Goal: Task Accomplishment & Management: Use online tool/utility

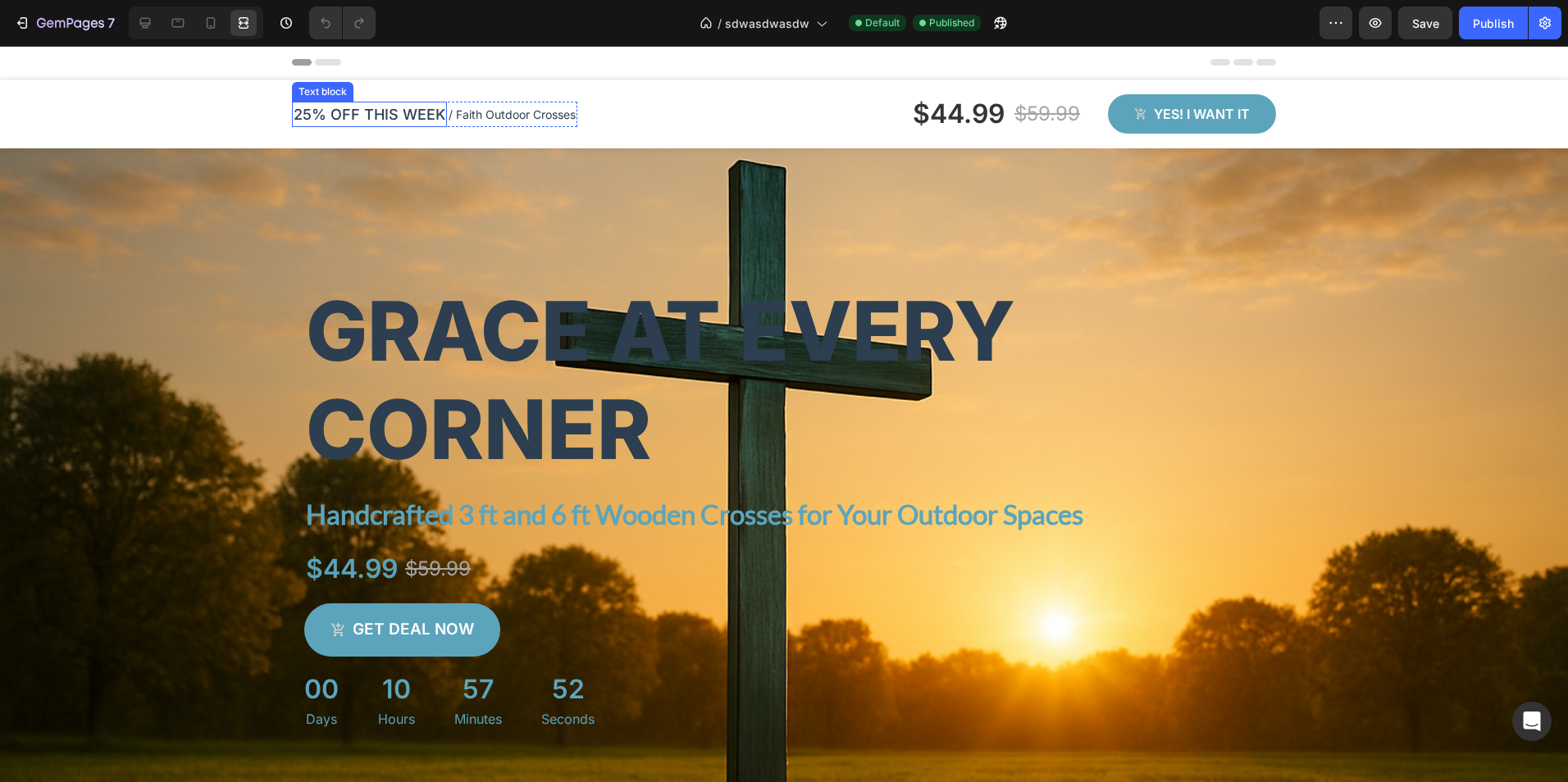
click at [296, 118] on p "25% OFF THIS WEEK" at bounding box center [369, 113] width 152 height 22
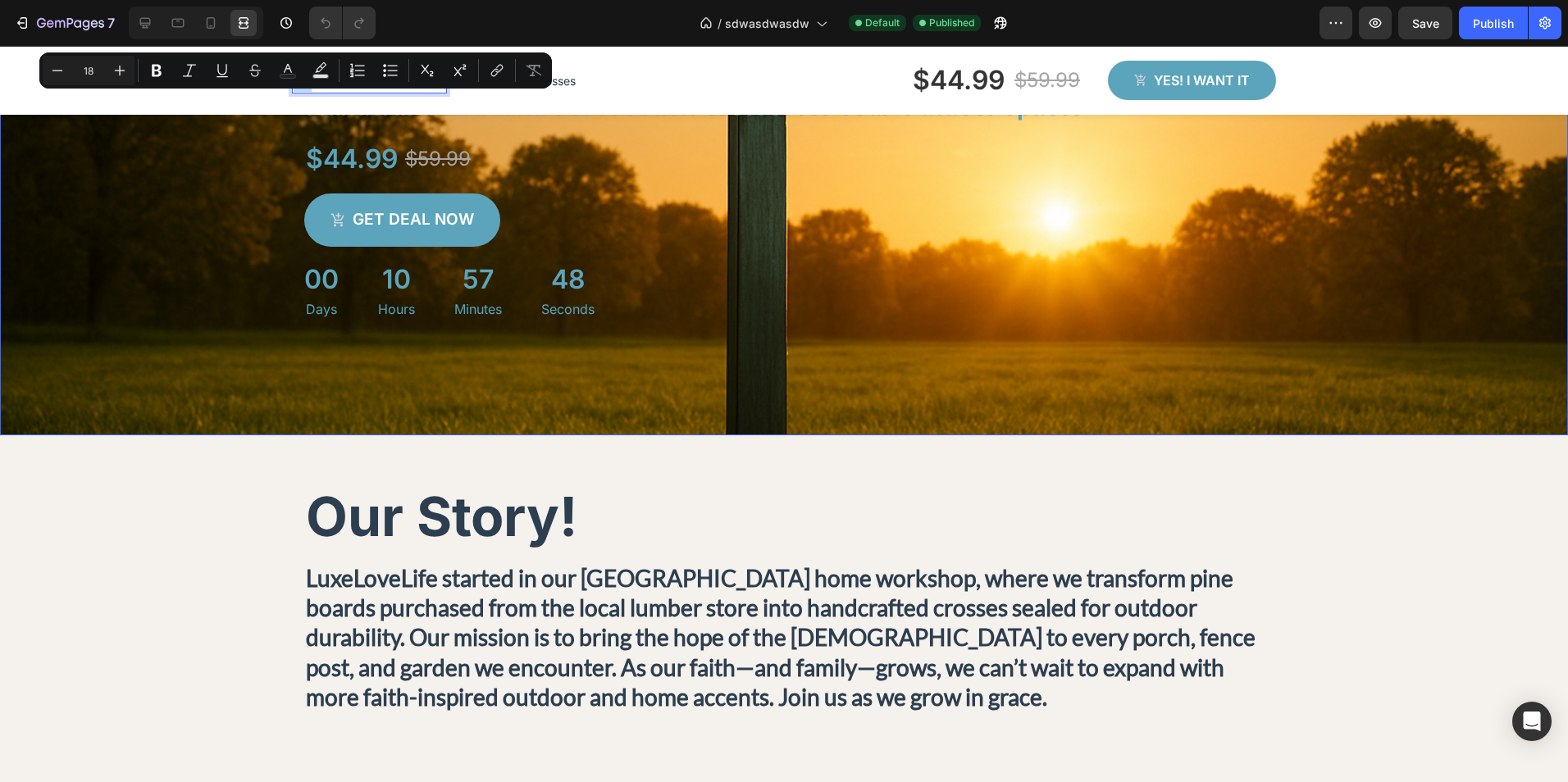
click at [1428, 530] on div "Background Image" at bounding box center [784, 608] width 1568 height 345
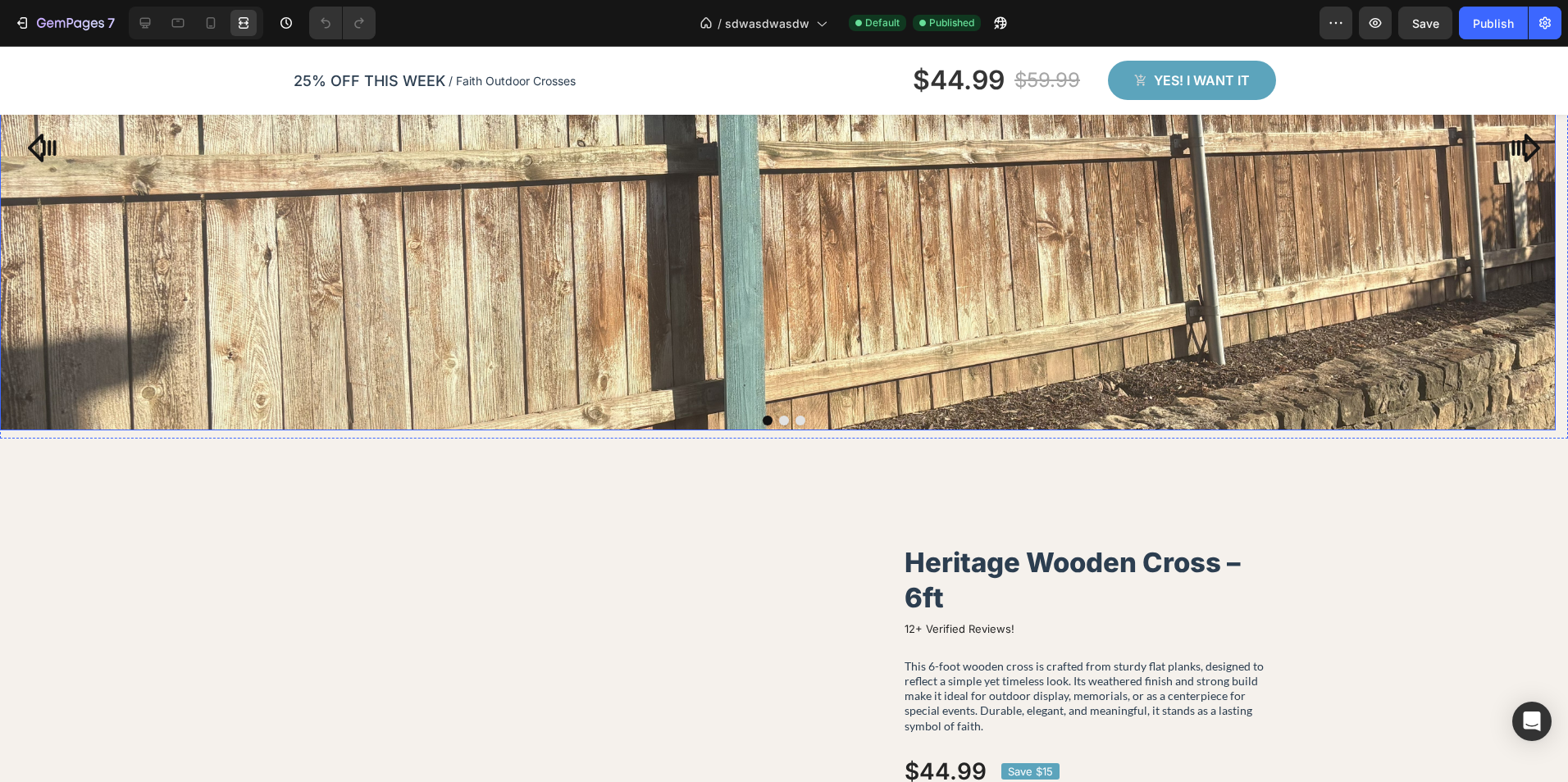
scroll to position [1230, 0]
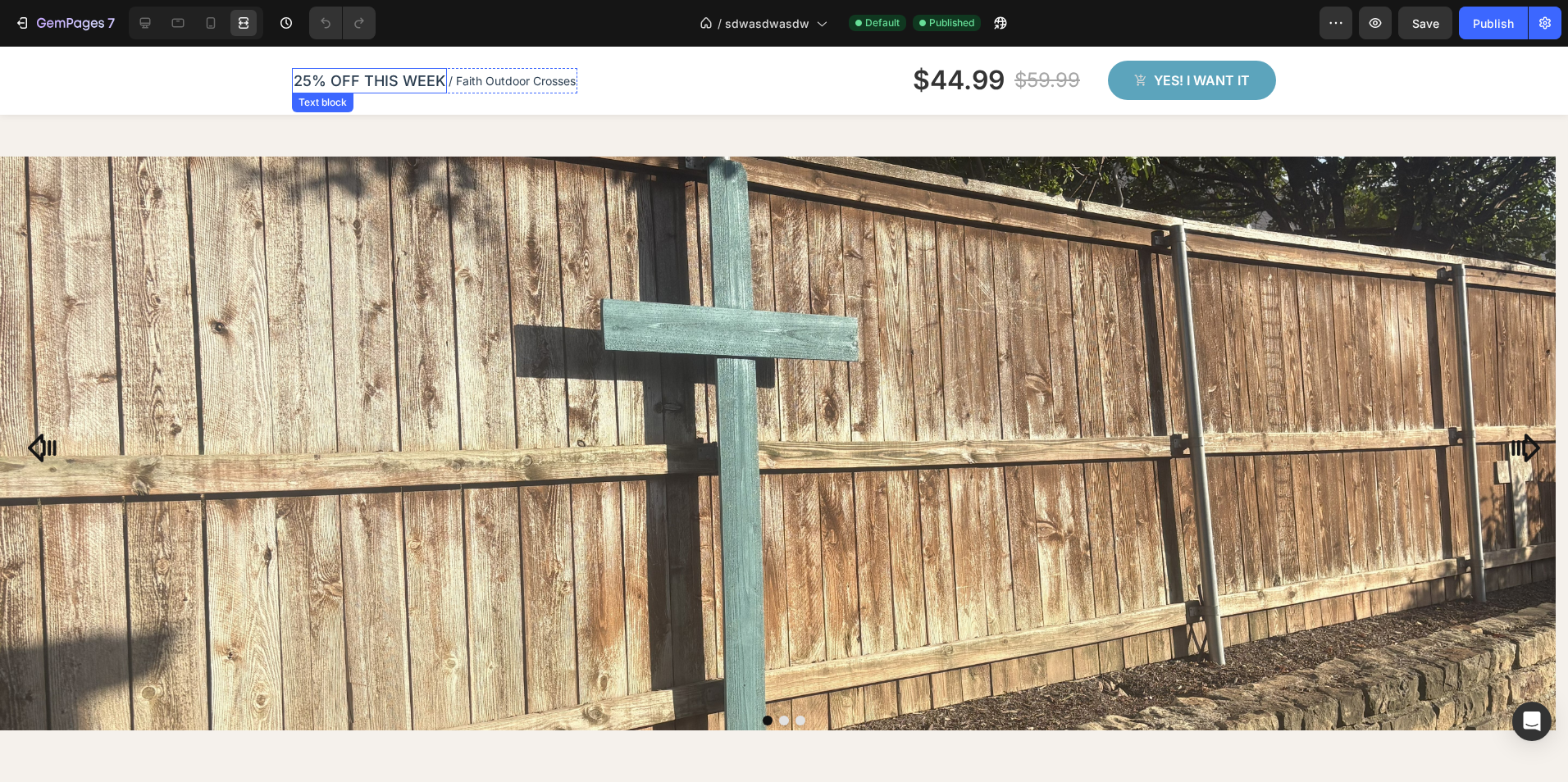
click at [309, 82] on p "25% OFF THIS WEEK" at bounding box center [369, 80] width 152 height 22
click at [296, 79] on p "25% OFF THIS WEEK" at bounding box center [369, 80] width 152 height 22
click at [339, 74] on p "OVER #`30% OFF THIS WEEK" at bounding box center [400, 80] width 212 height 22
click at [345, 79] on p "OVER #`30% OFF THIS WEEK" at bounding box center [400, 80] width 212 height 22
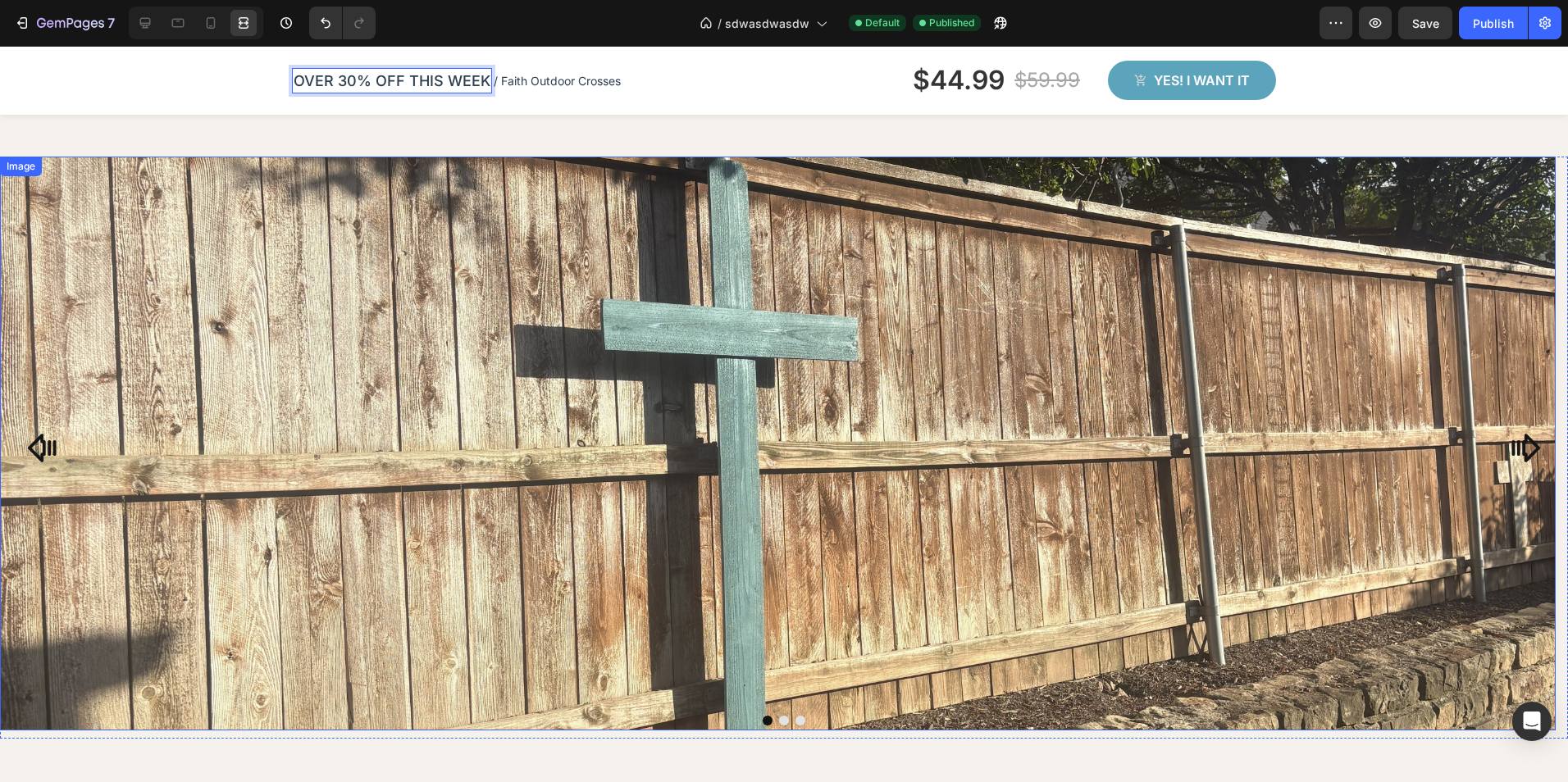
click at [600, 185] on img at bounding box center [777, 443] width 1556 height 574
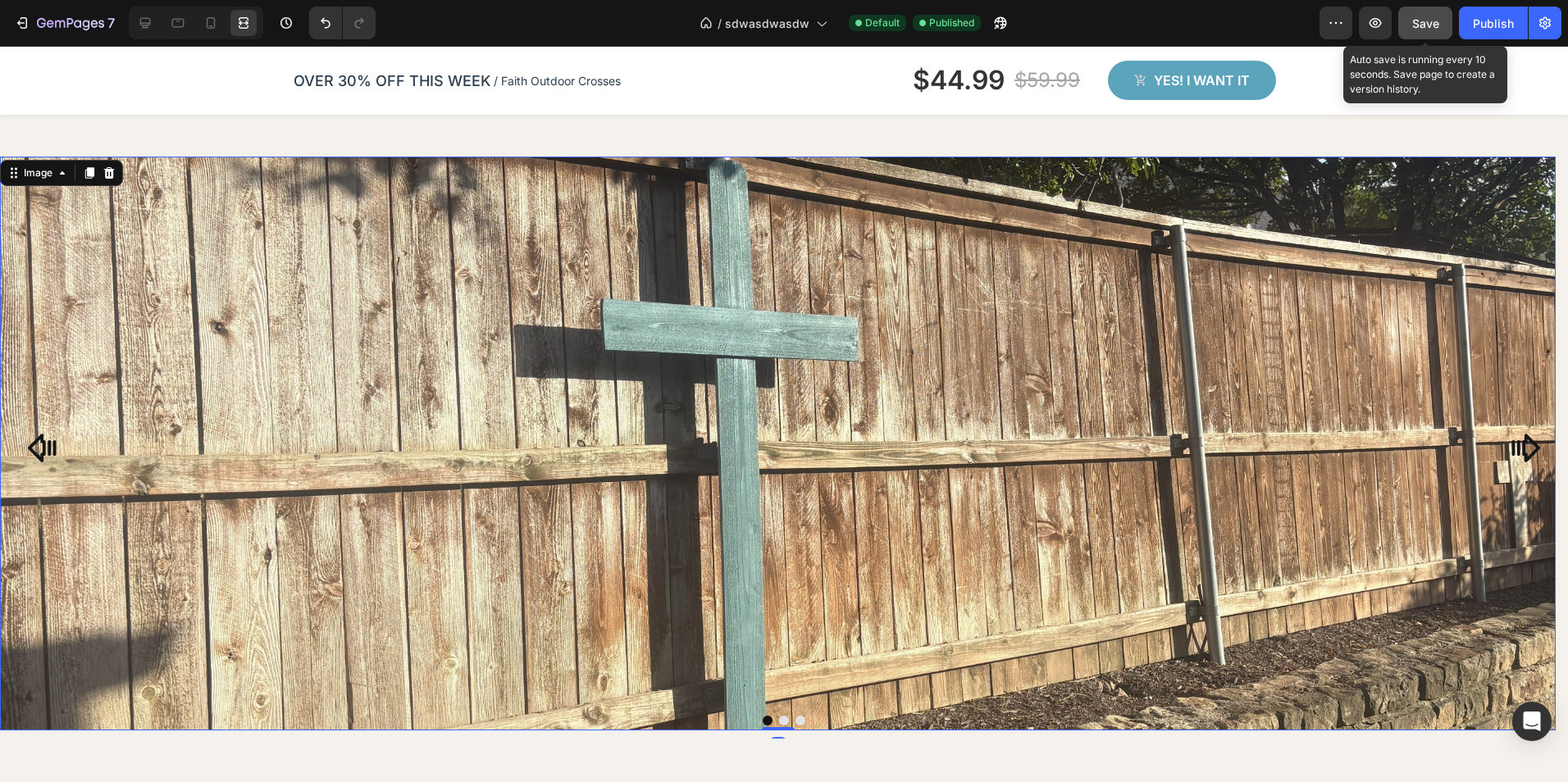
click at [1424, 14] on div "Save" at bounding box center [1426, 23] width 27 height 17
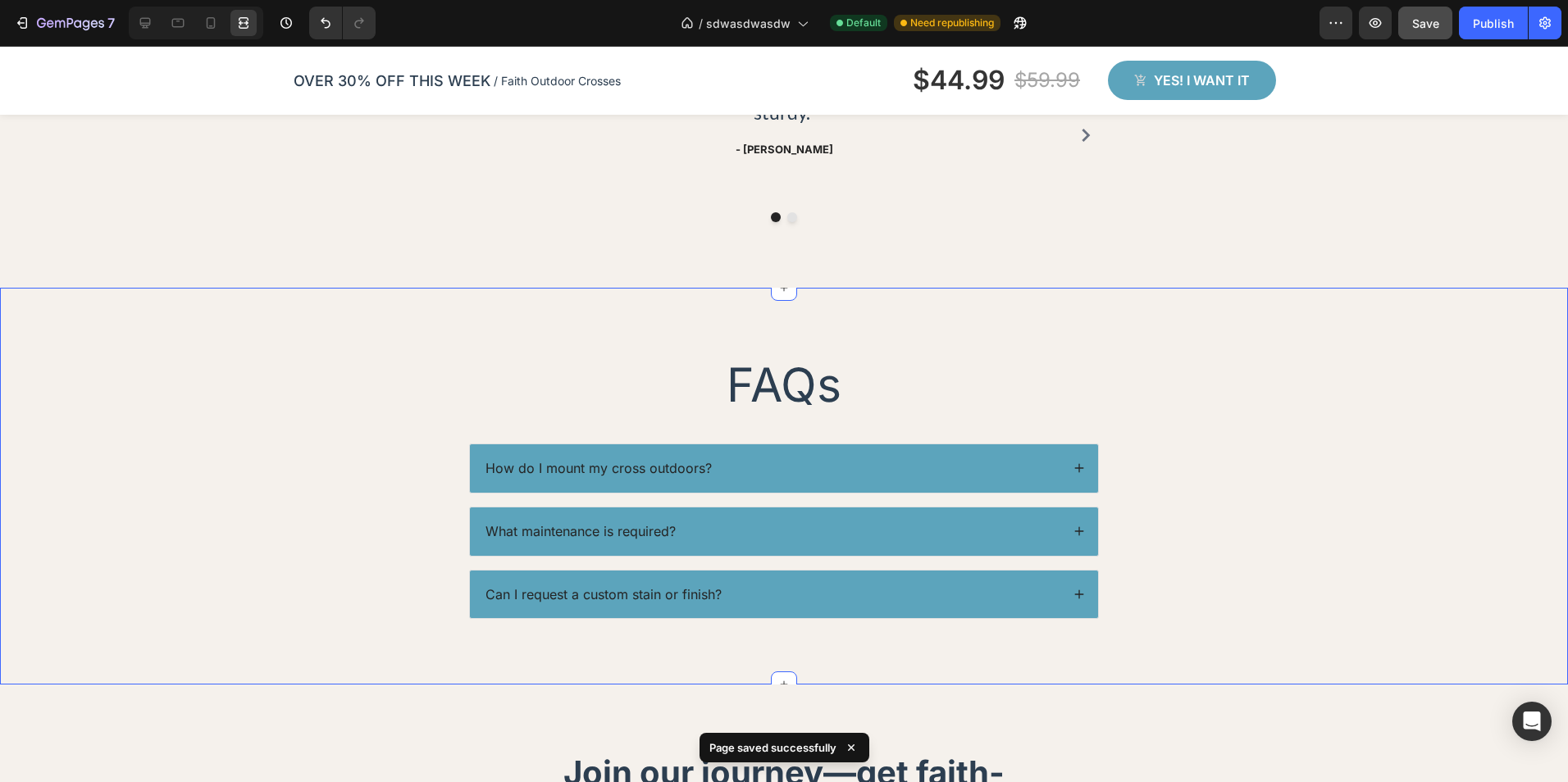
scroll to position [3526, 0]
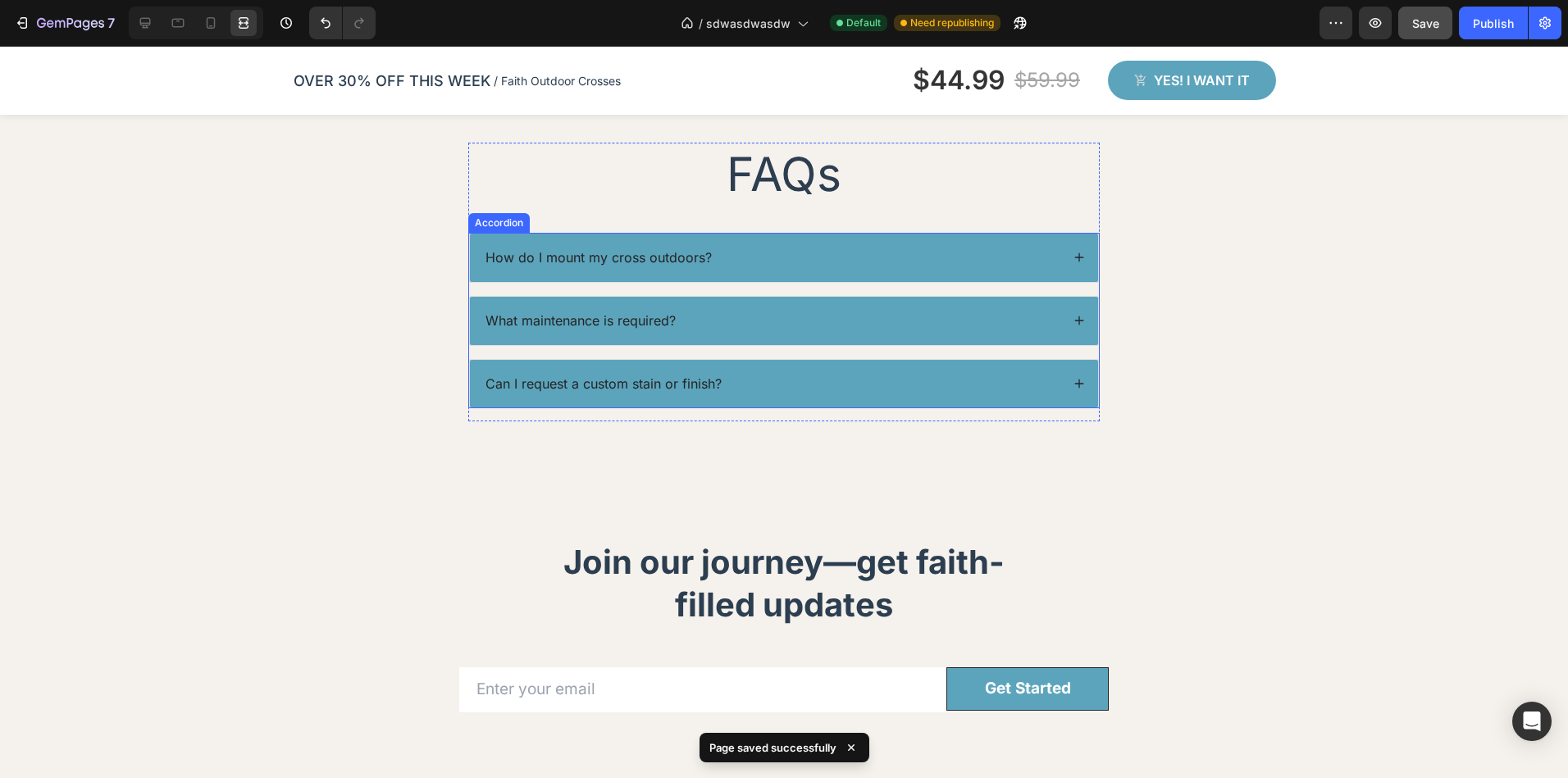
click at [1081, 385] on div "Can I request a custom stain or finish?" at bounding box center [784, 383] width 629 height 49
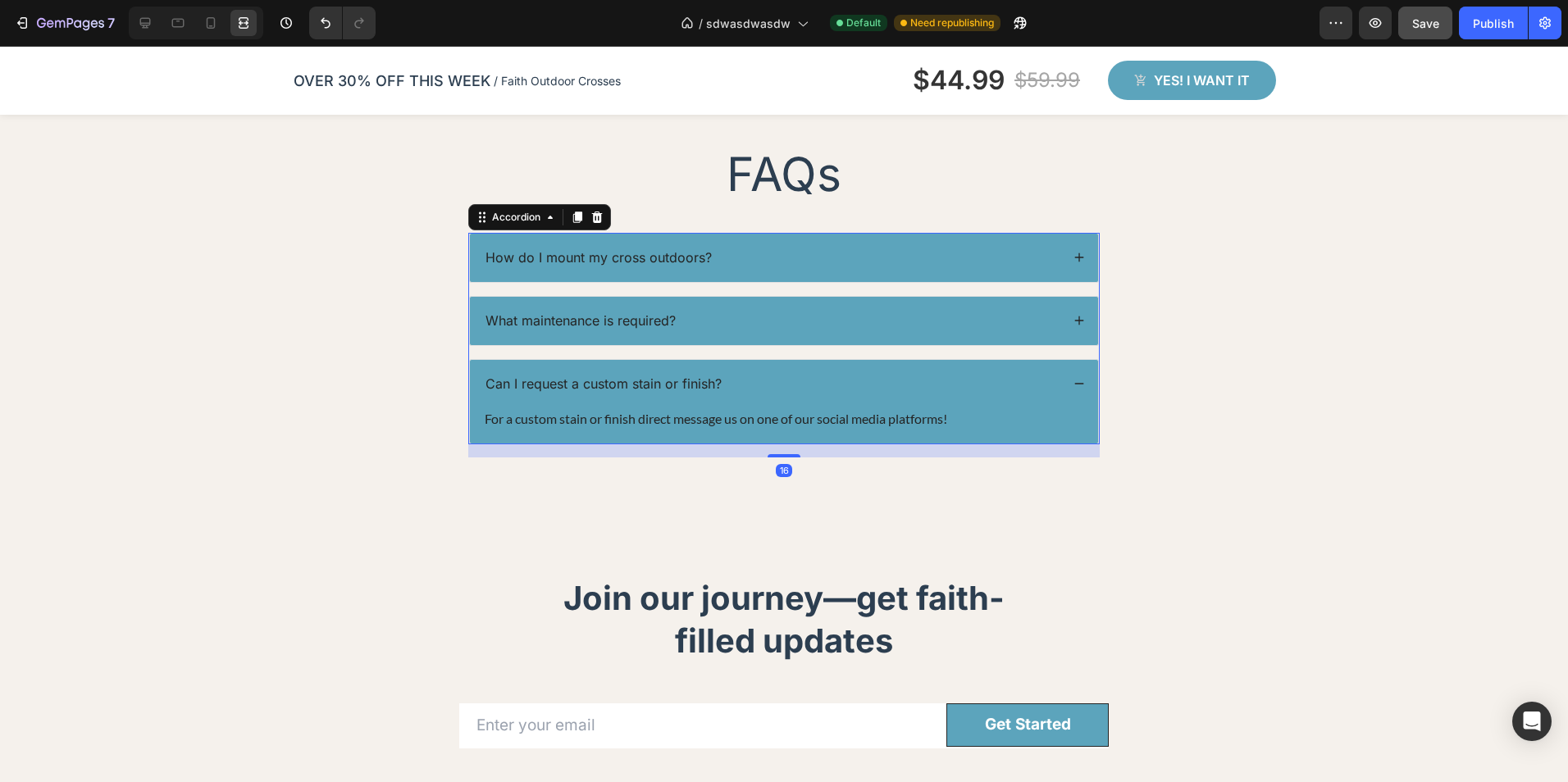
click at [1073, 383] on icon at bounding box center [1079, 383] width 11 height 11
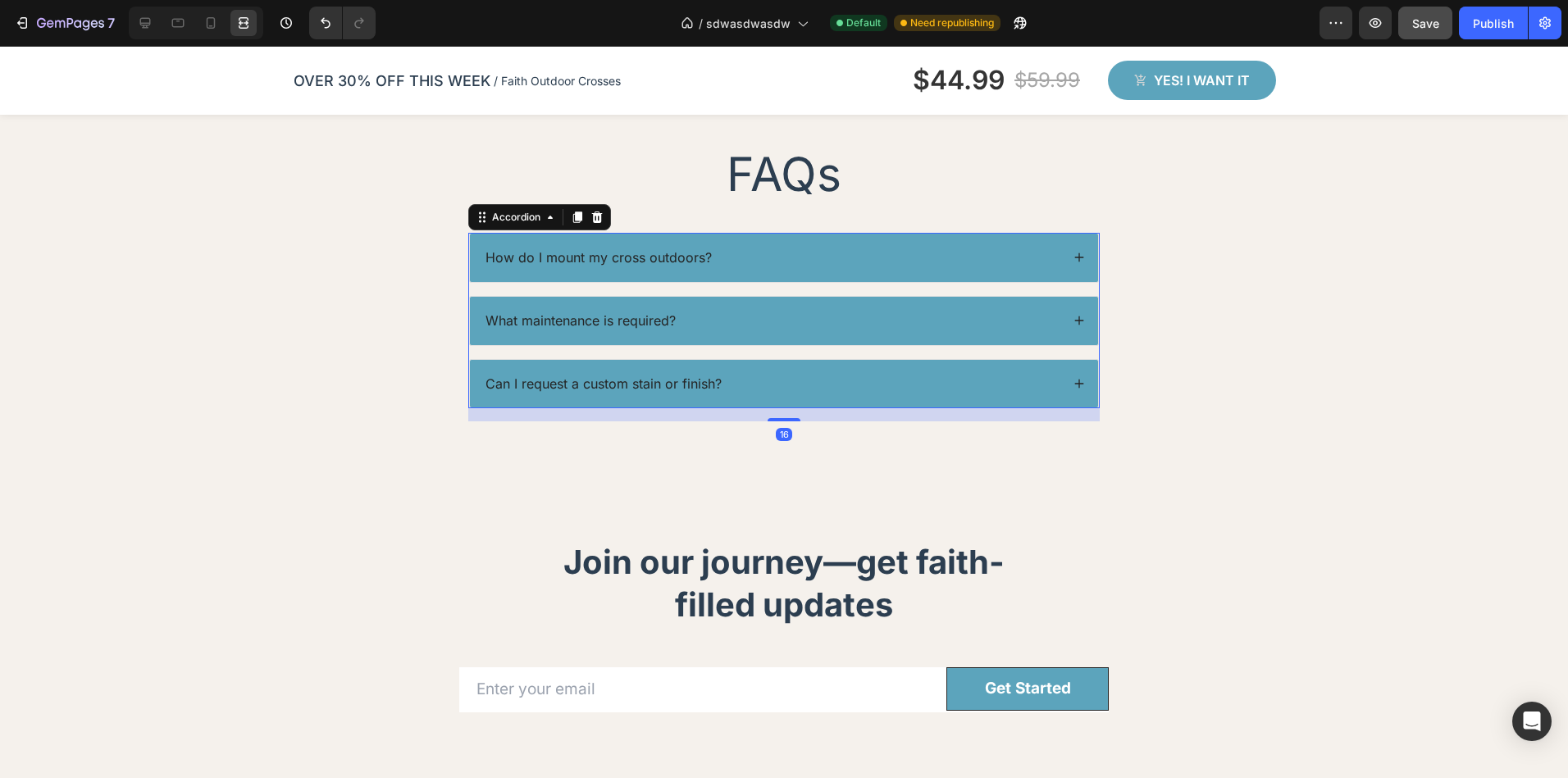
click at [1062, 319] on div "What maintenance is required?" at bounding box center [784, 320] width 629 height 49
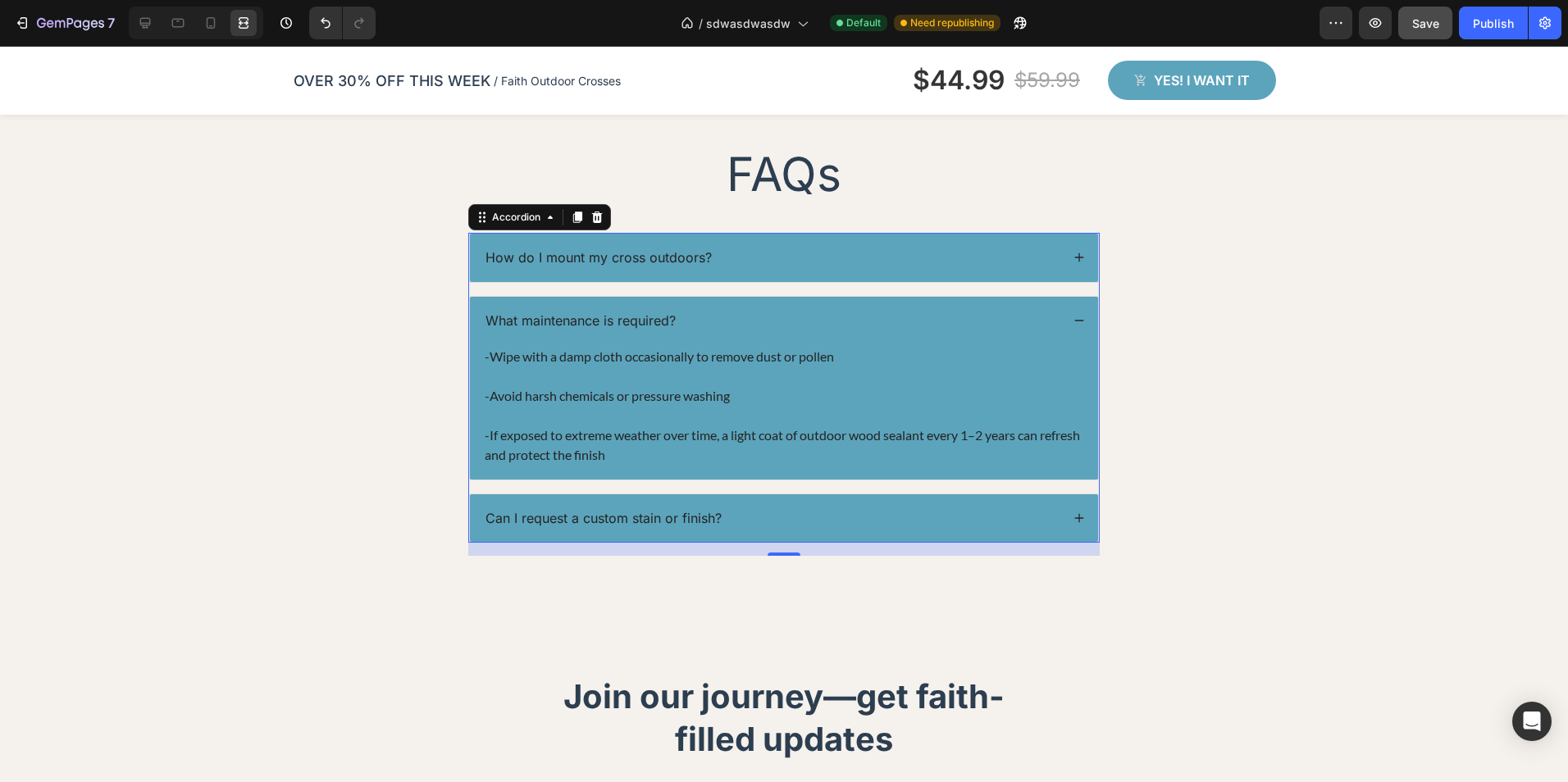
click at [1063, 319] on div "What maintenance is required?" at bounding box center [784, 320] width 629 height 49
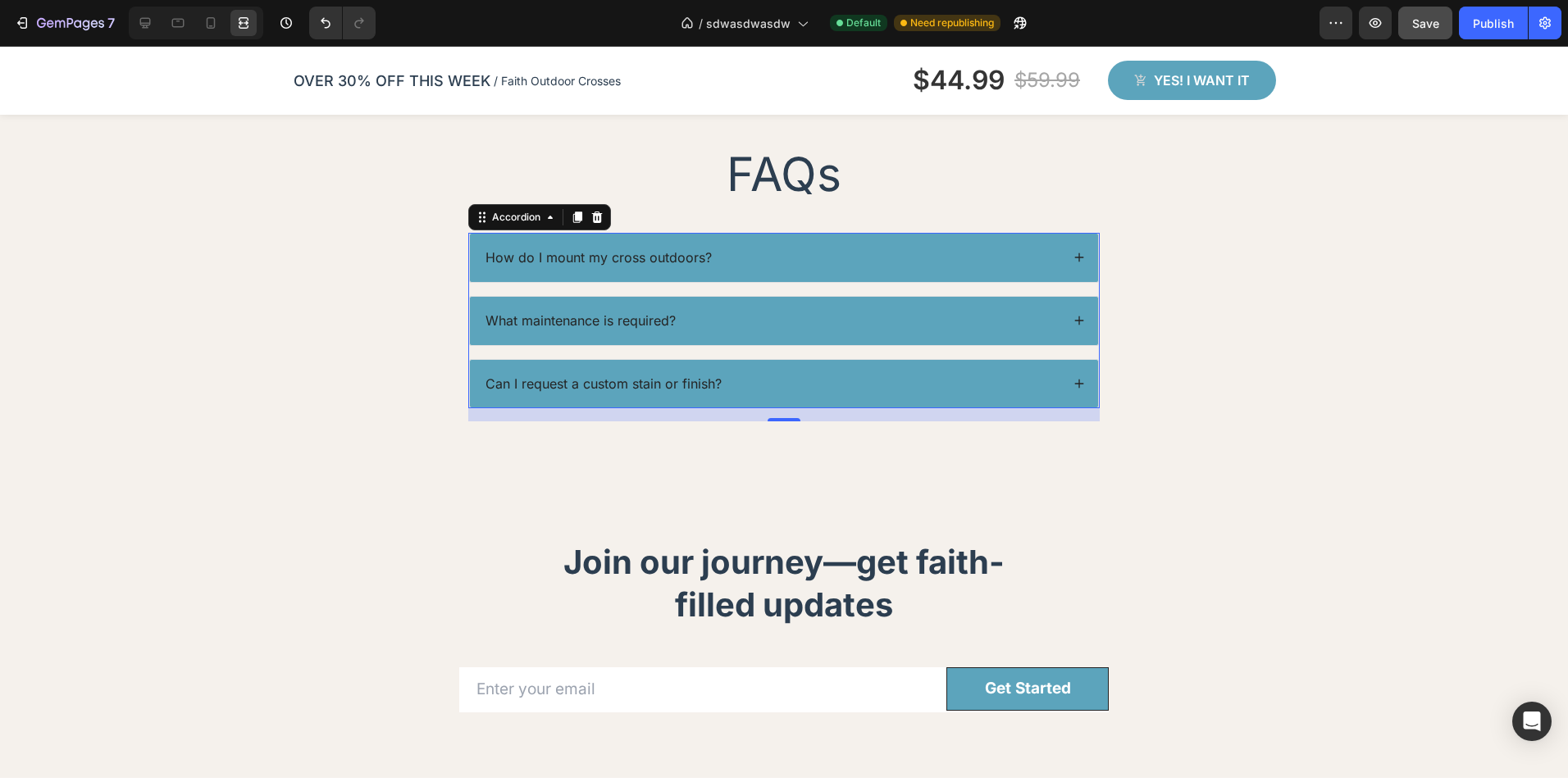
click at [1083, 252] on div "How do I mount my cross outdoors?" at bounding box center [784, 257] width 629 height 49
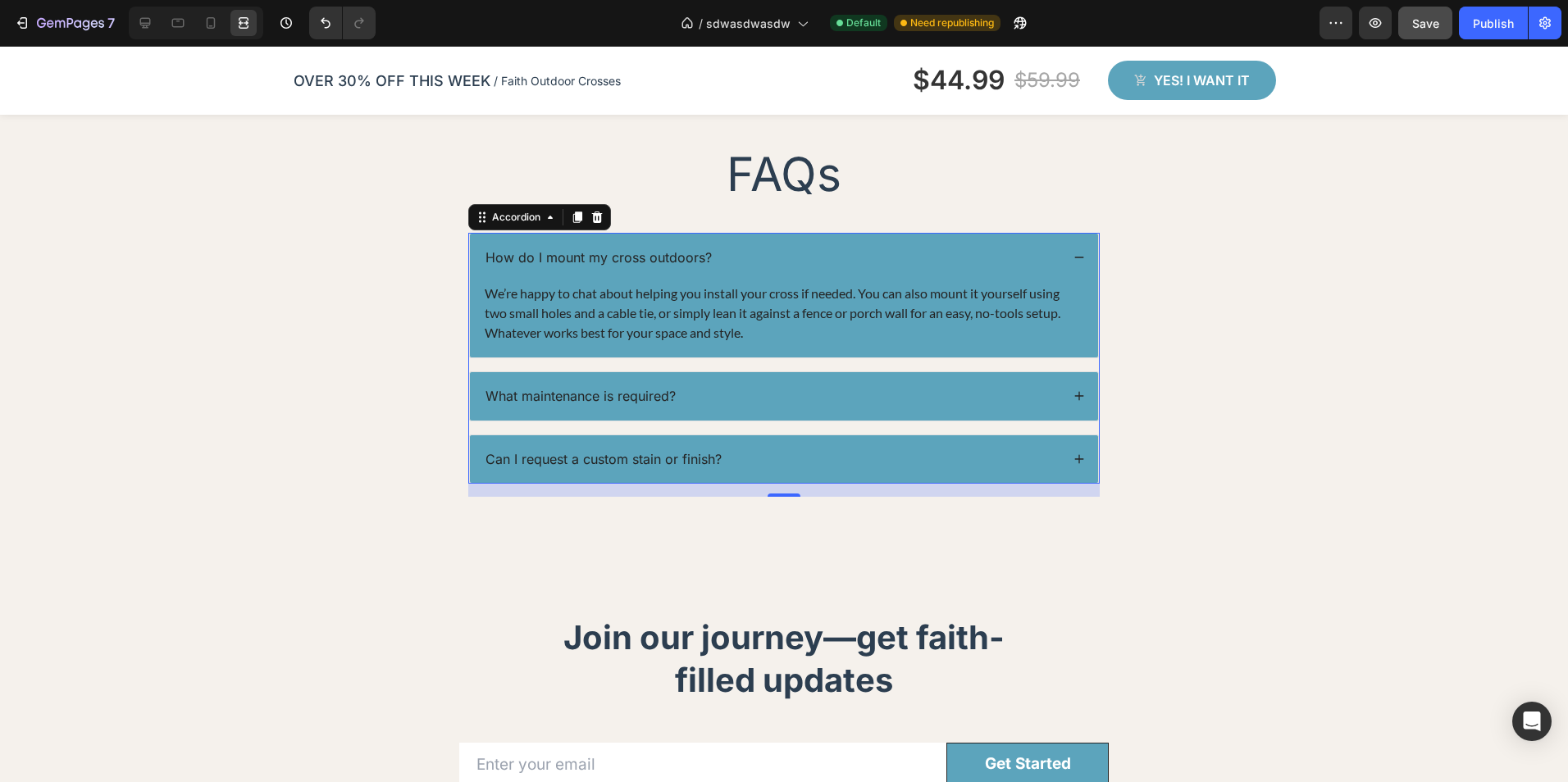
click at [1081, 255] on div "How do I mount my cross outdoors?" at bounding box center [784, 257] width 629 height 49
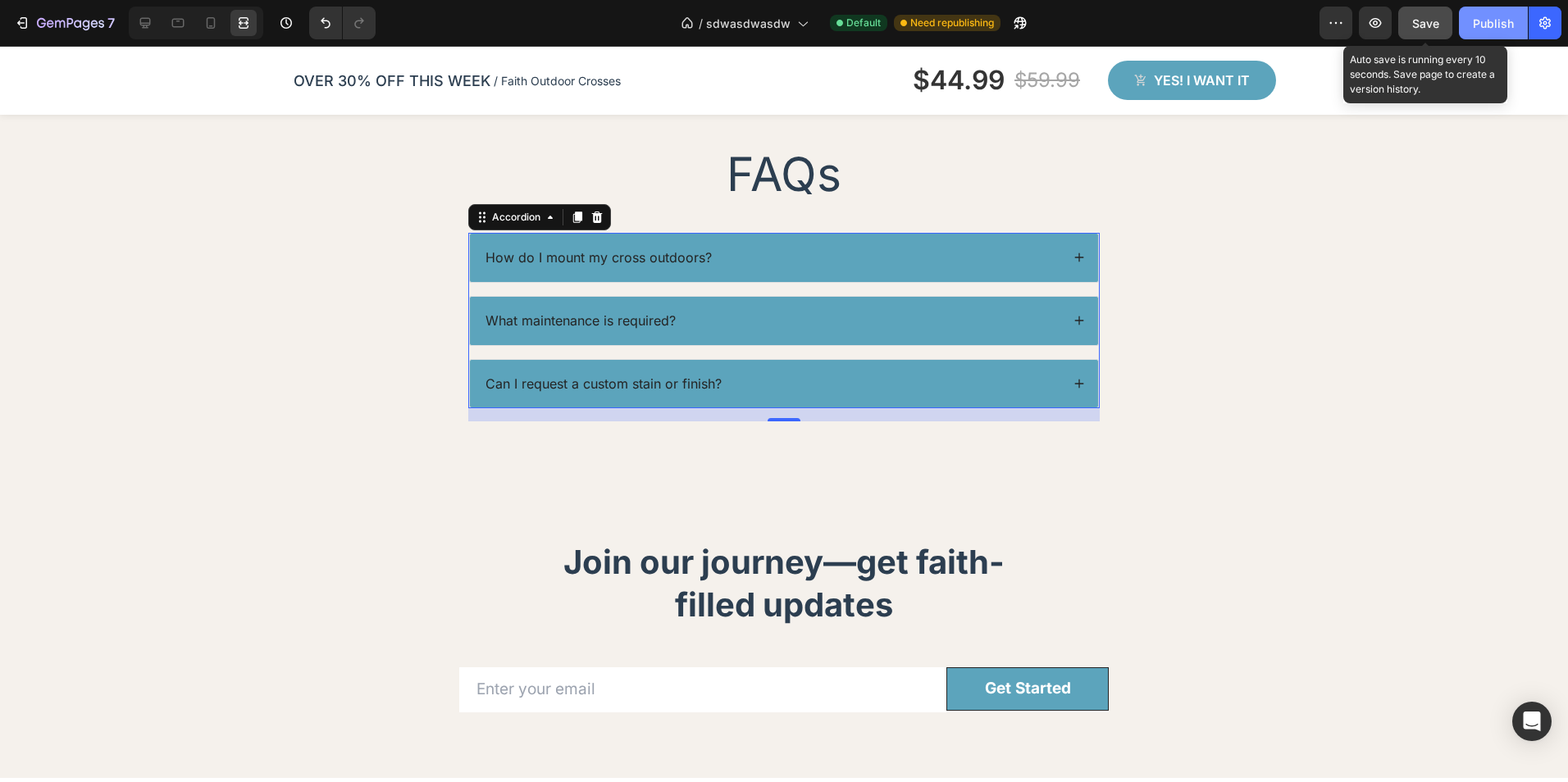
click at [1516, 19] on button "Publish" at bounding box center [1494, 23] width 69 height 32
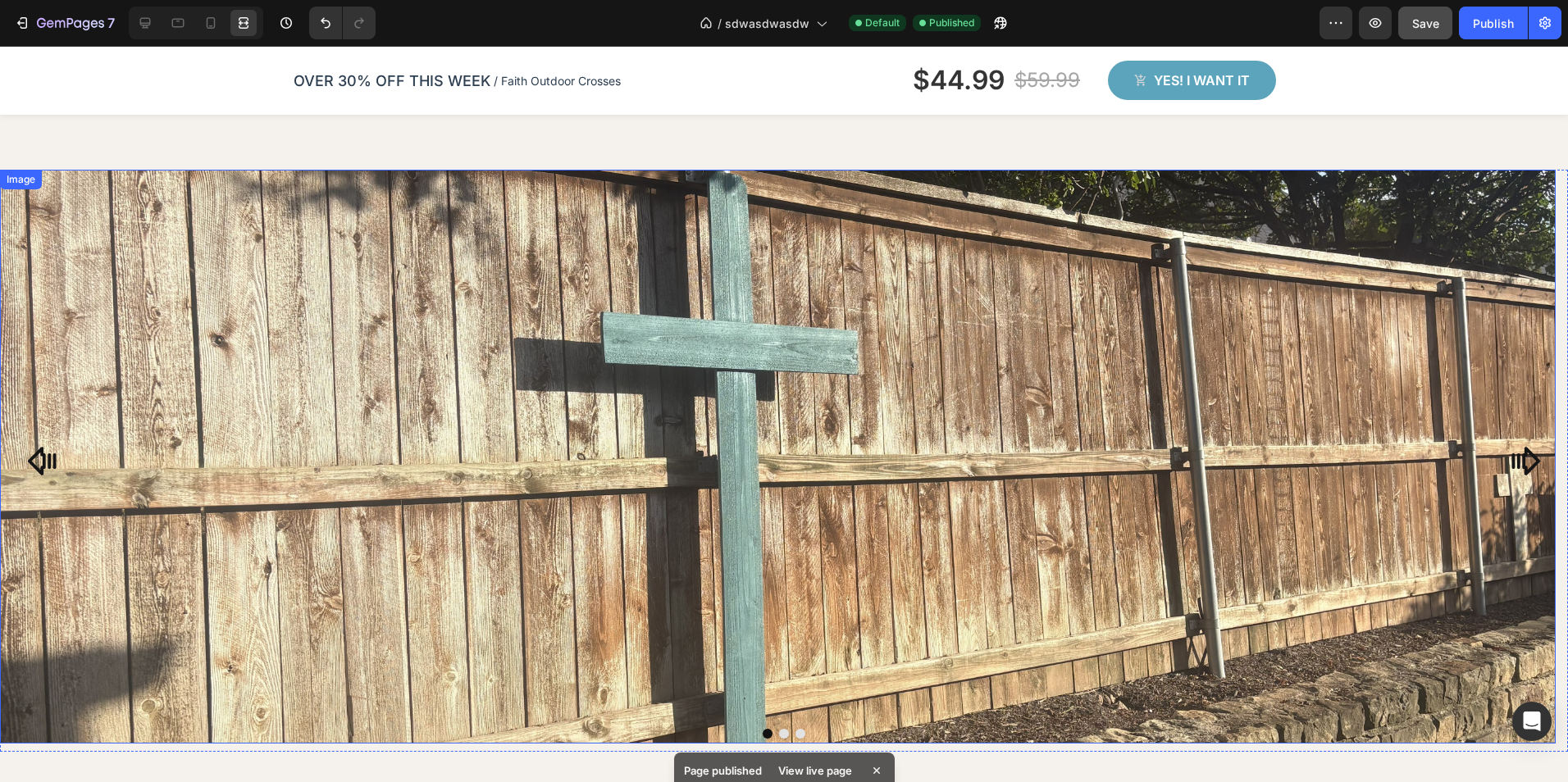
scroll to position [1230, 0]
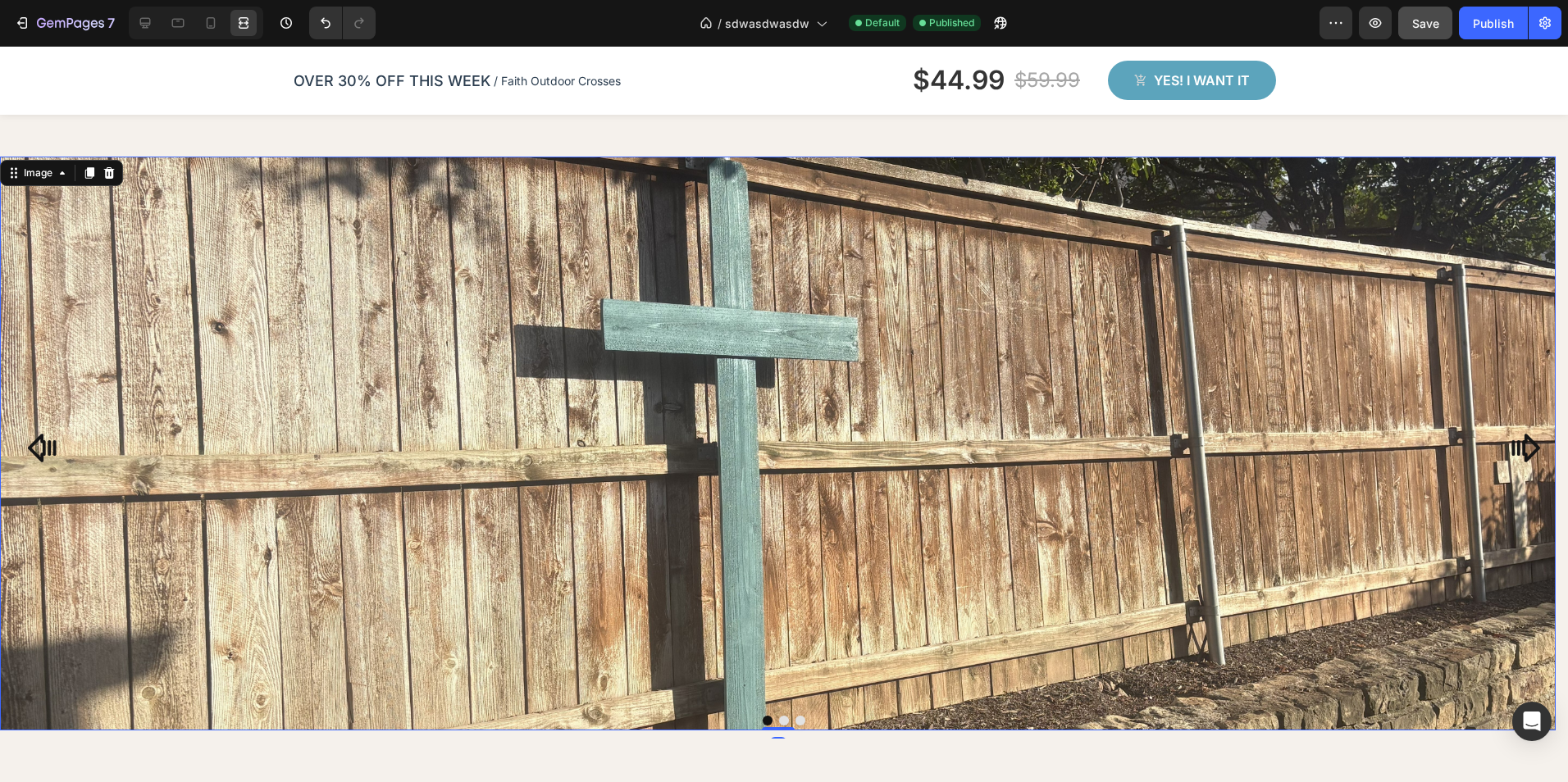
click at [1295, 383] on img at bounding box center [777, 443] width 1556 height 574
click at [138, 29] on icon at bounding box center [145, 22] width 16 height 16
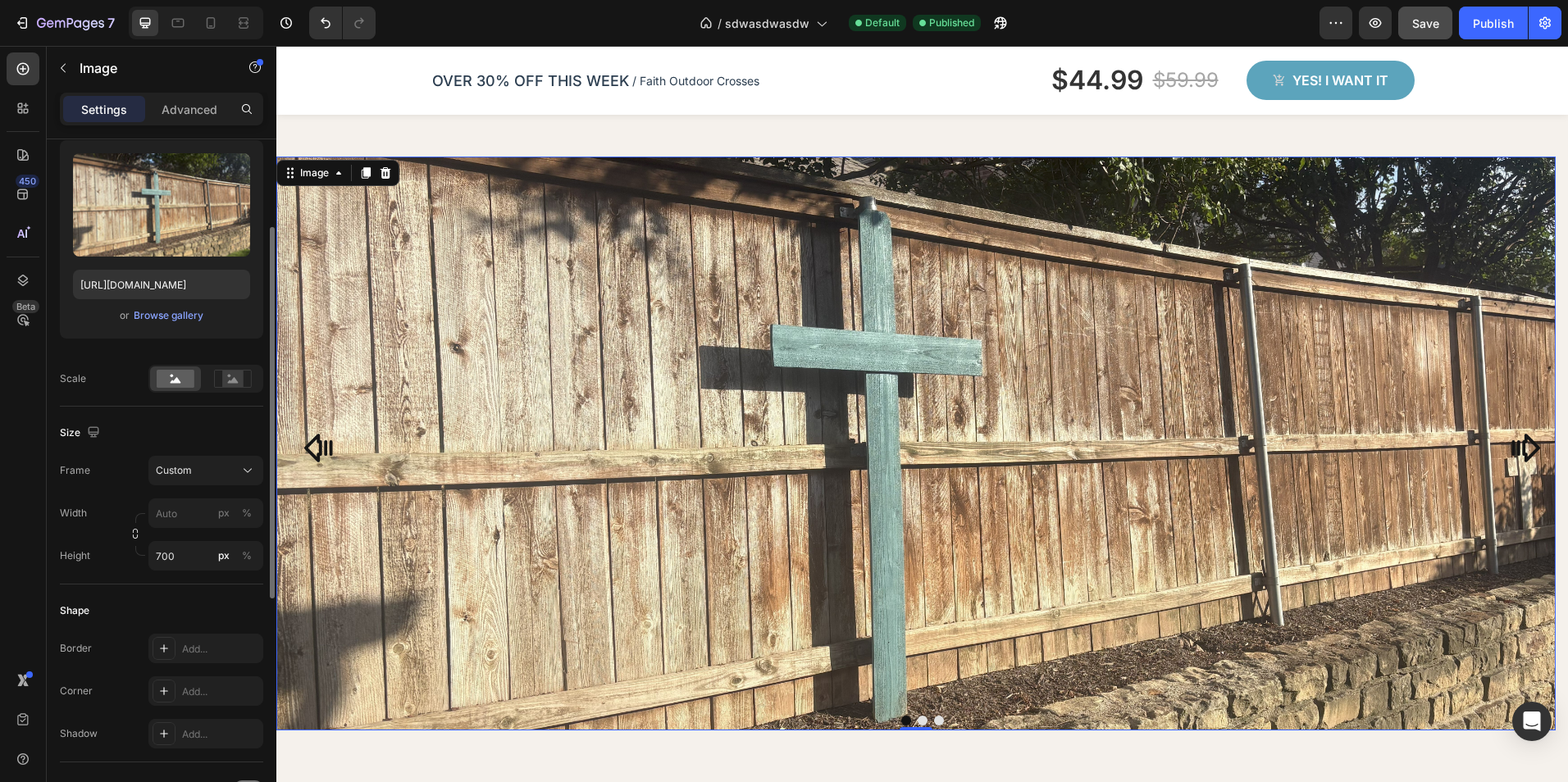
scroll to position [410, 0]
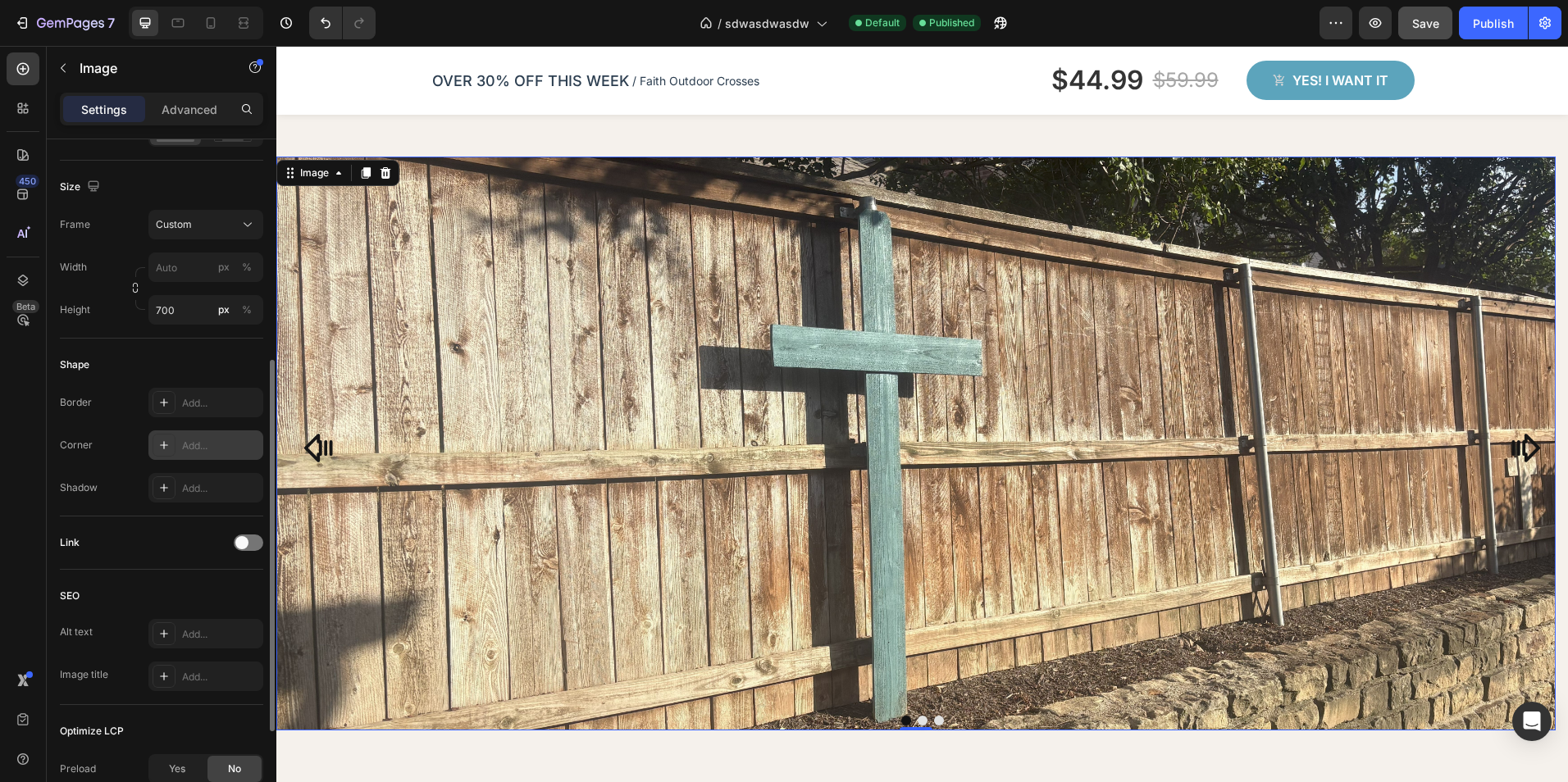
click at [223, 452] on div "Add..." at bounding box center [220, 445] width 77 height 14
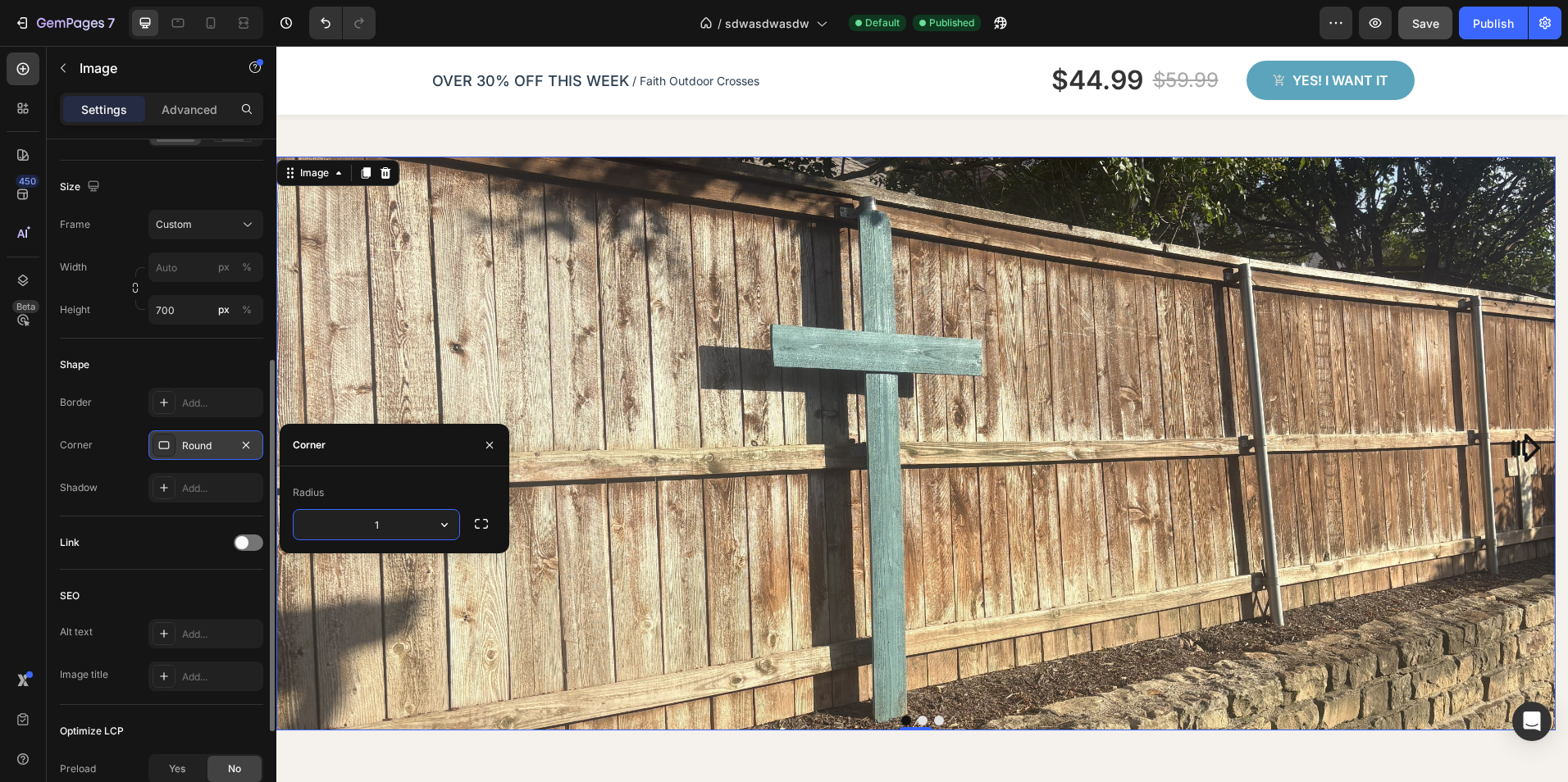
type input "16"
click at [392, 118] on div "Product Images! Heading Section 5" at bounding box center [922, 65] width 1291 height 131
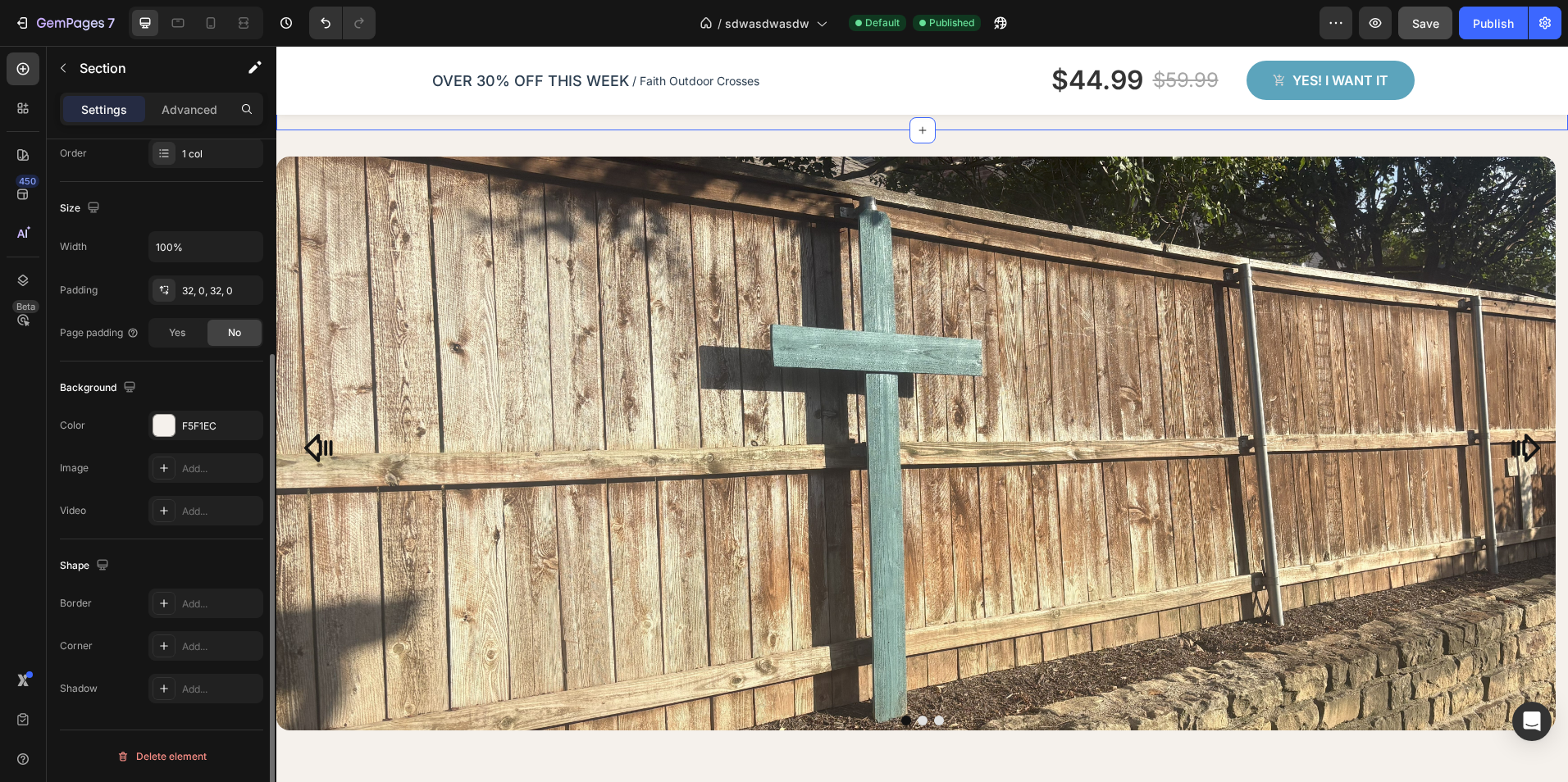
scroll to position [0, 0]
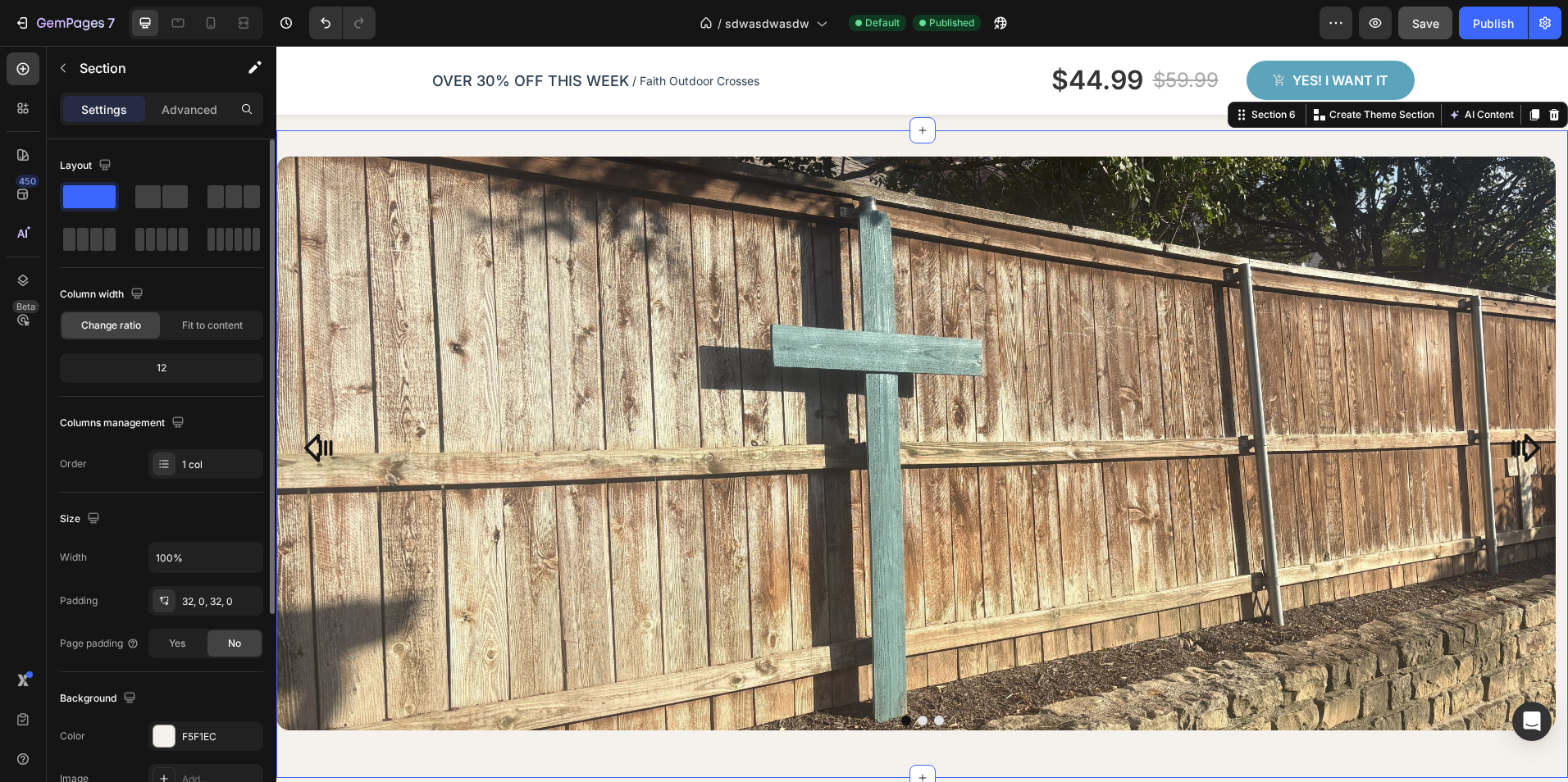
click at [962, 751] on div "Image Image Image Carousel" at bounding box center [922, 454] width 1291 height 595
click at [178, 27] on icon at bounding box center [178, 23] width 12 height 9
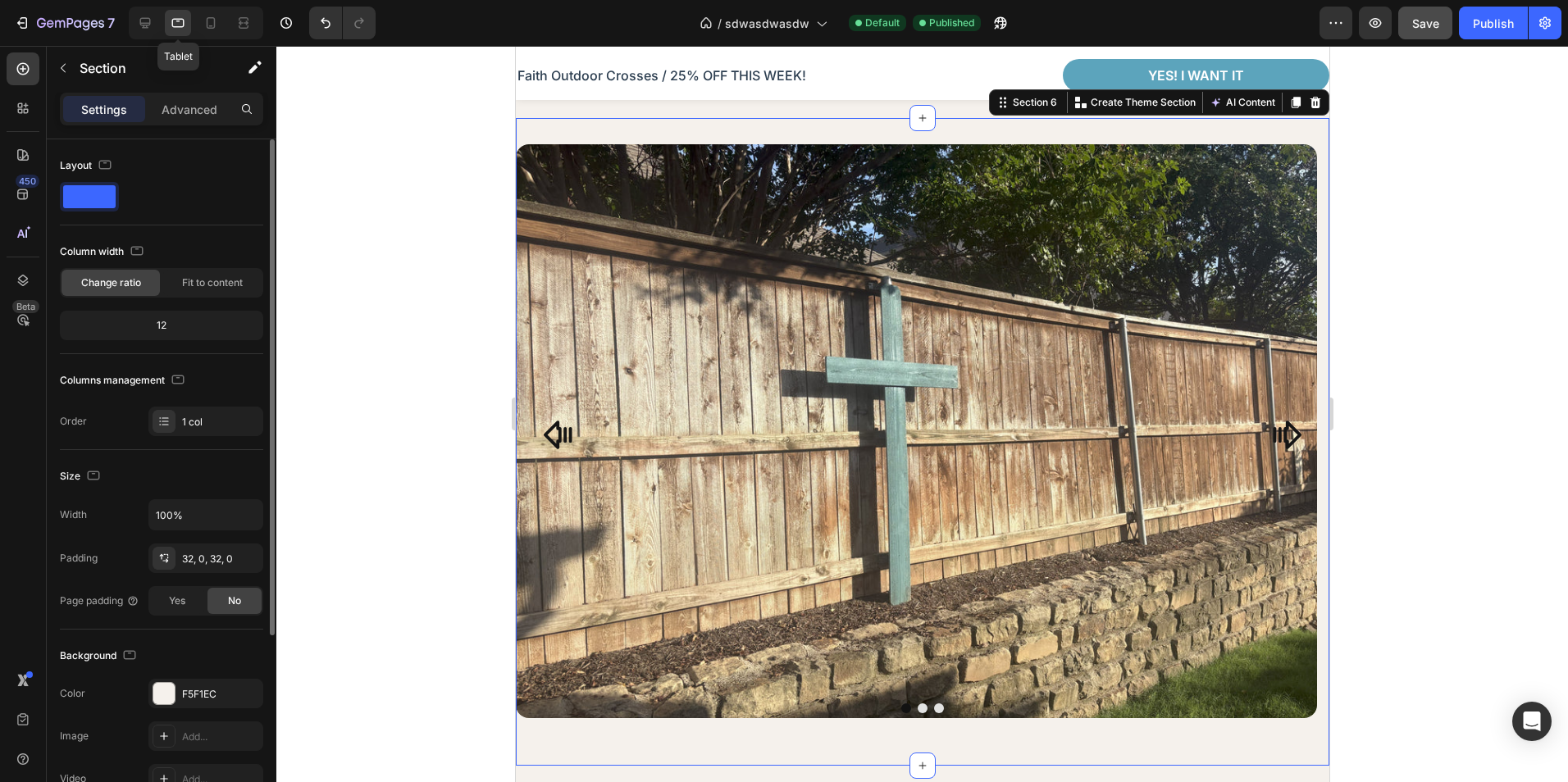
scroll to position [1245, 0]
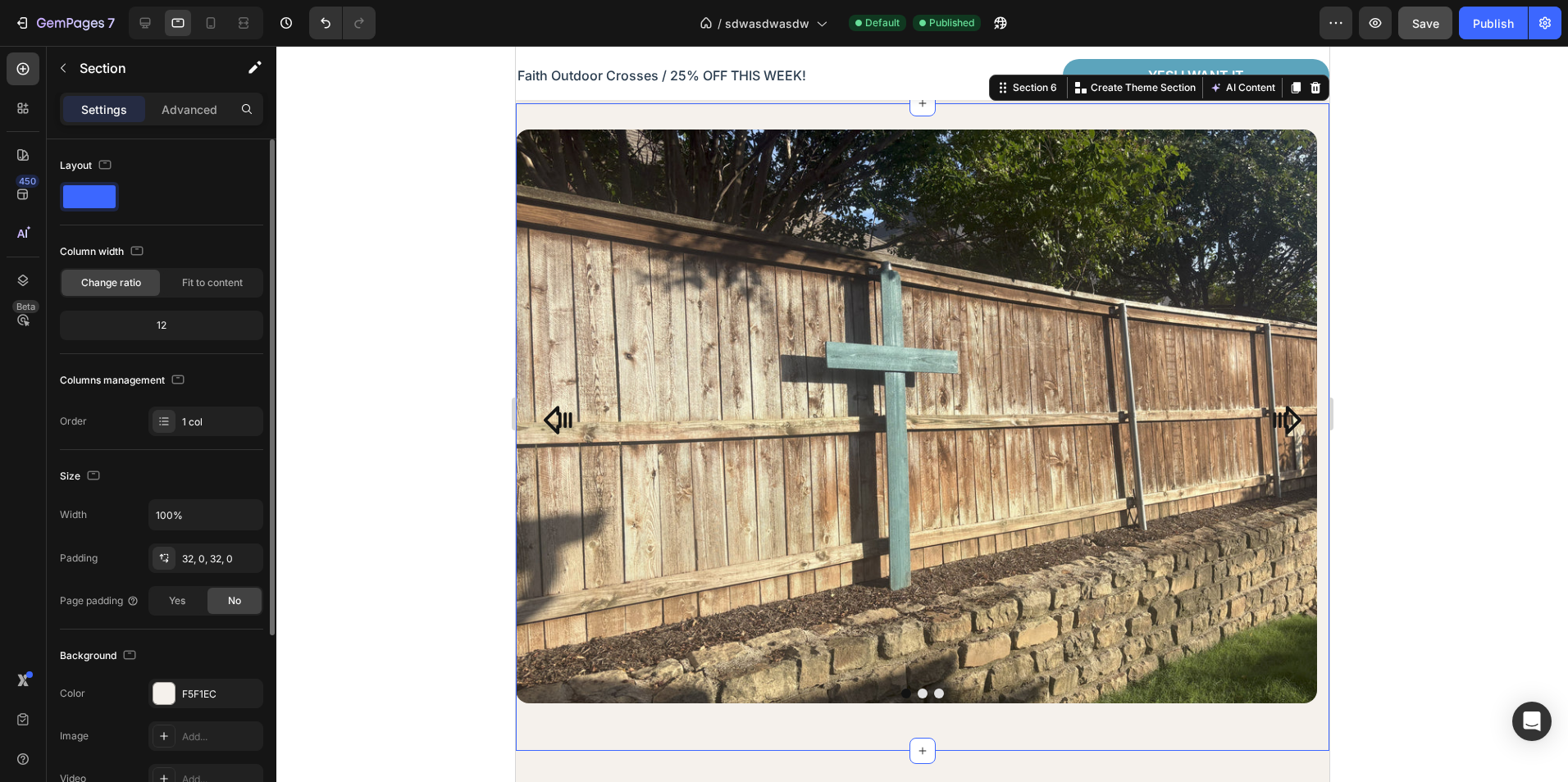
click at [1547, 459] on div at bounding box center [922, 414] width 1291 height 736
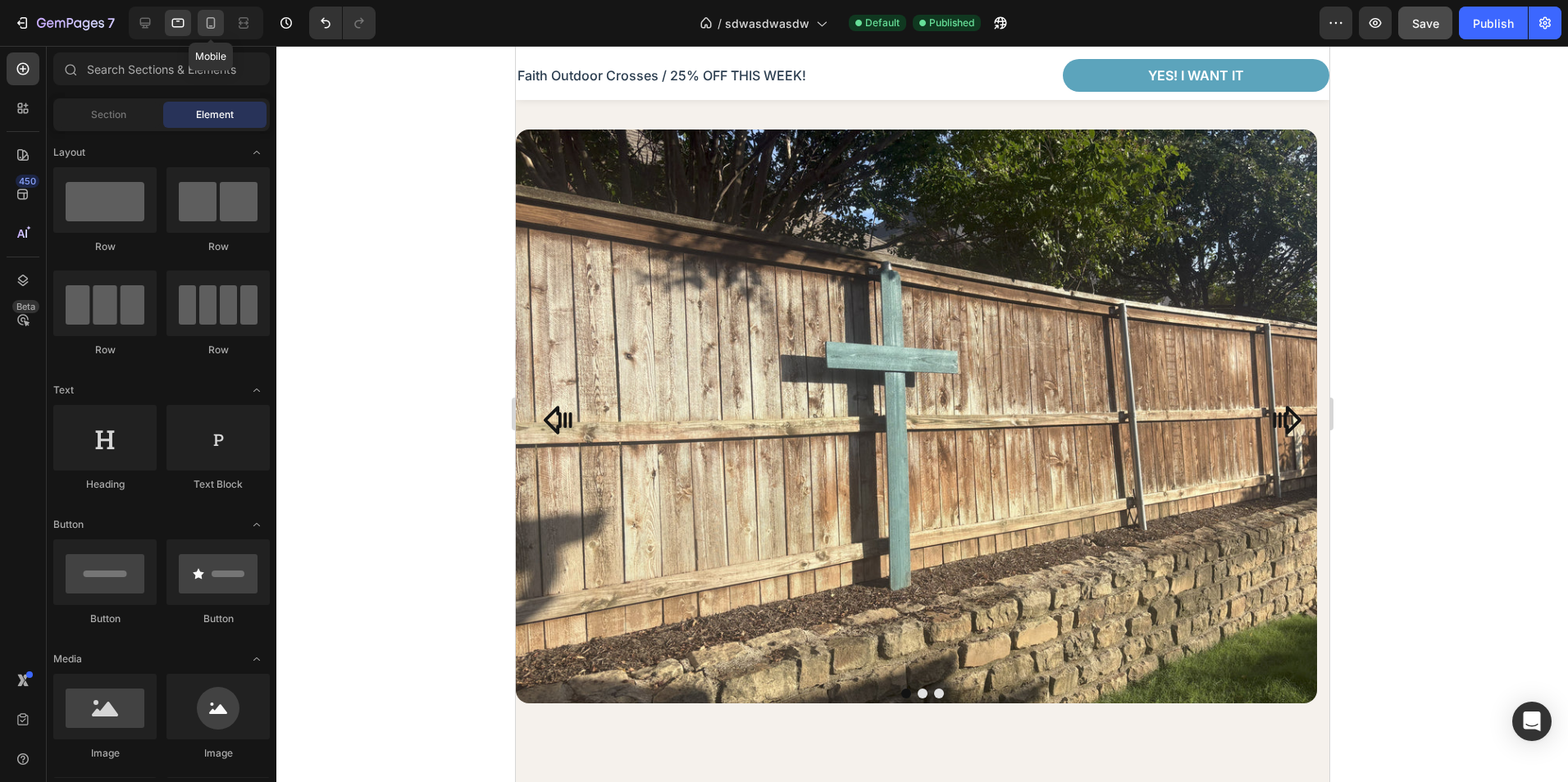
click at [202, 16] on div at bounding box center [211, 23] width 27 height 27
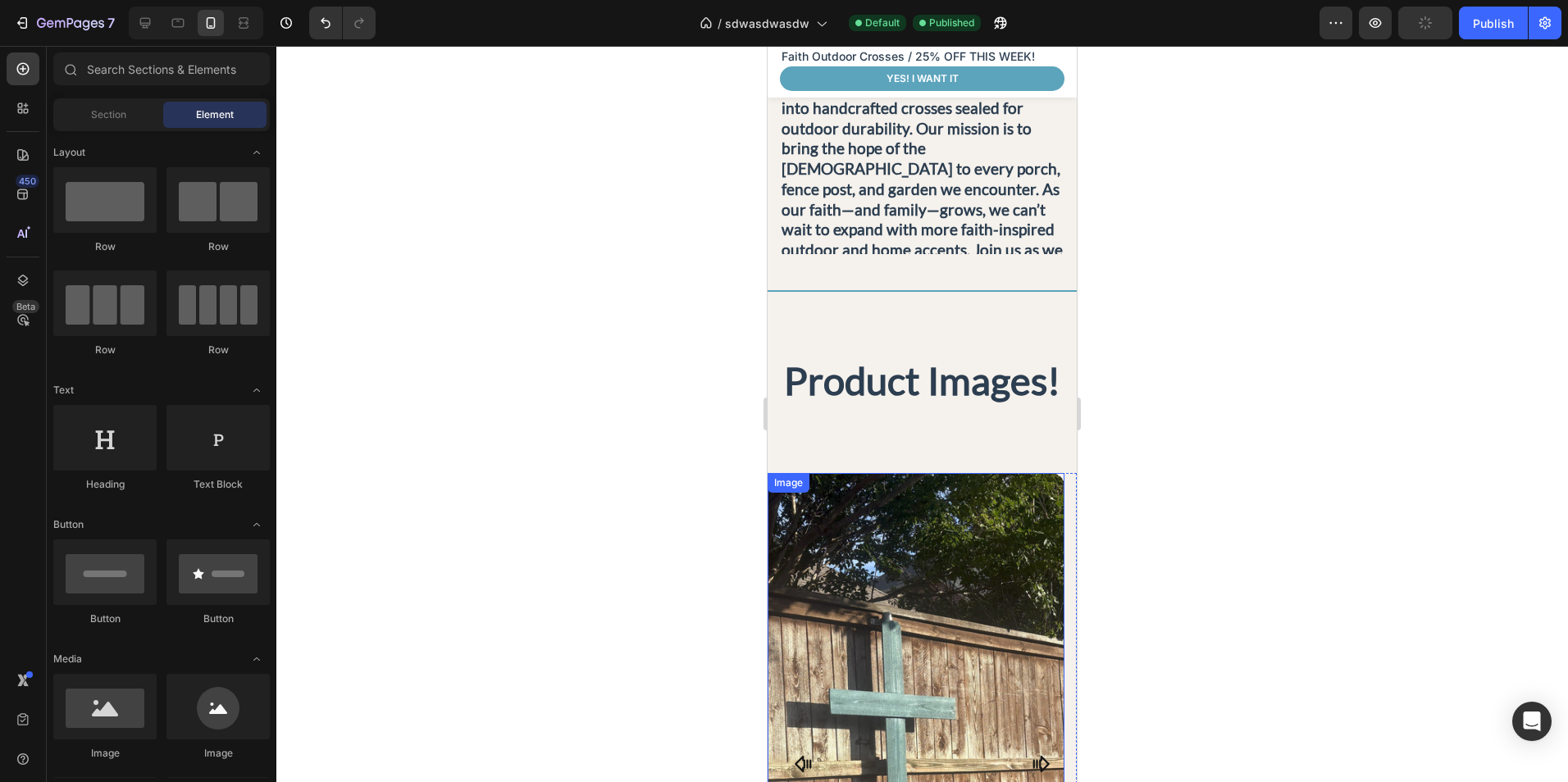
scroll to position [586, 0]
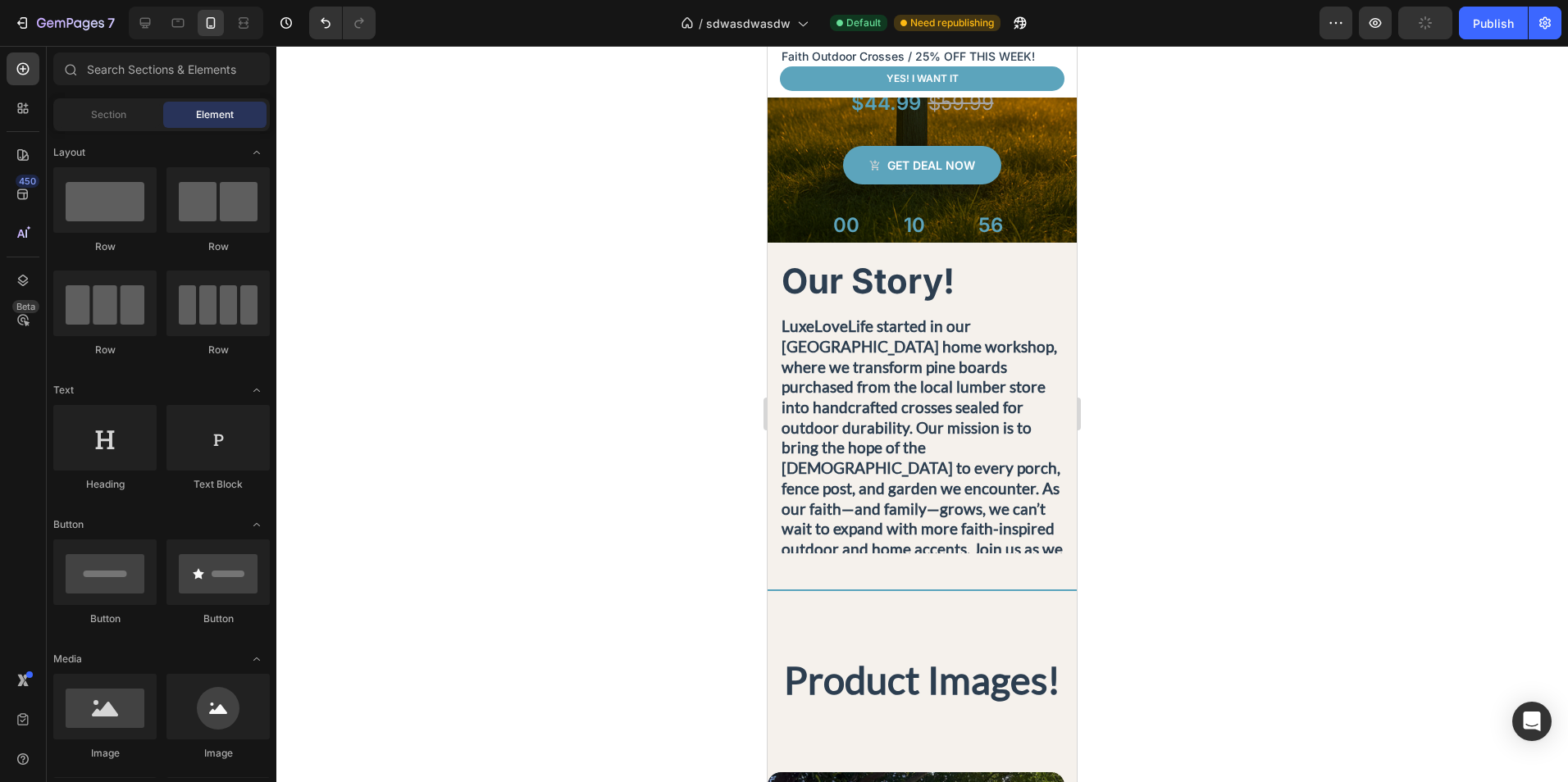
click at [258, 22] on div at bounding box center [196, 23] width 134 height 32
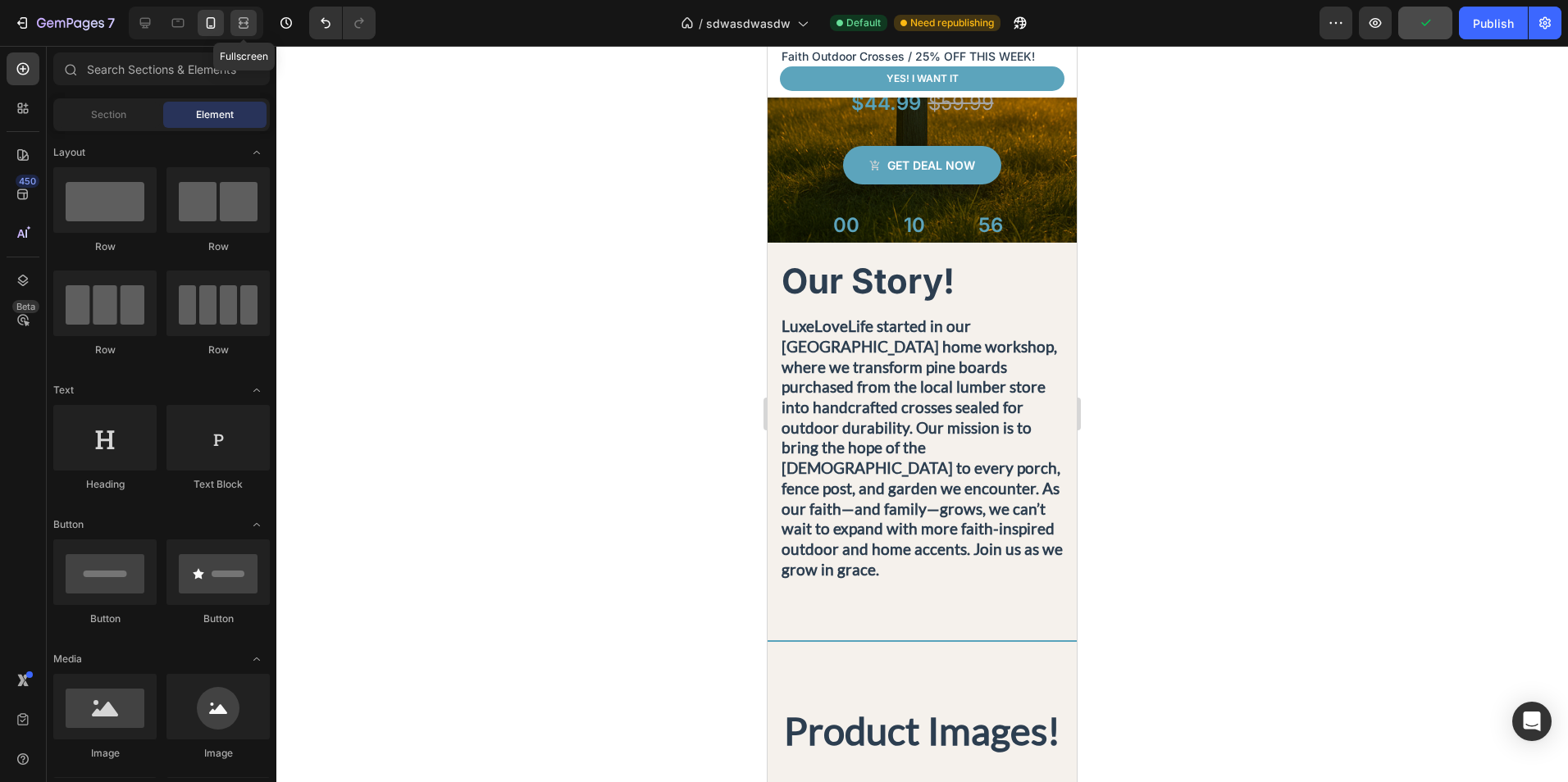
click at [254, 20] on div at bounding box center [244, 23] width 27 height 27
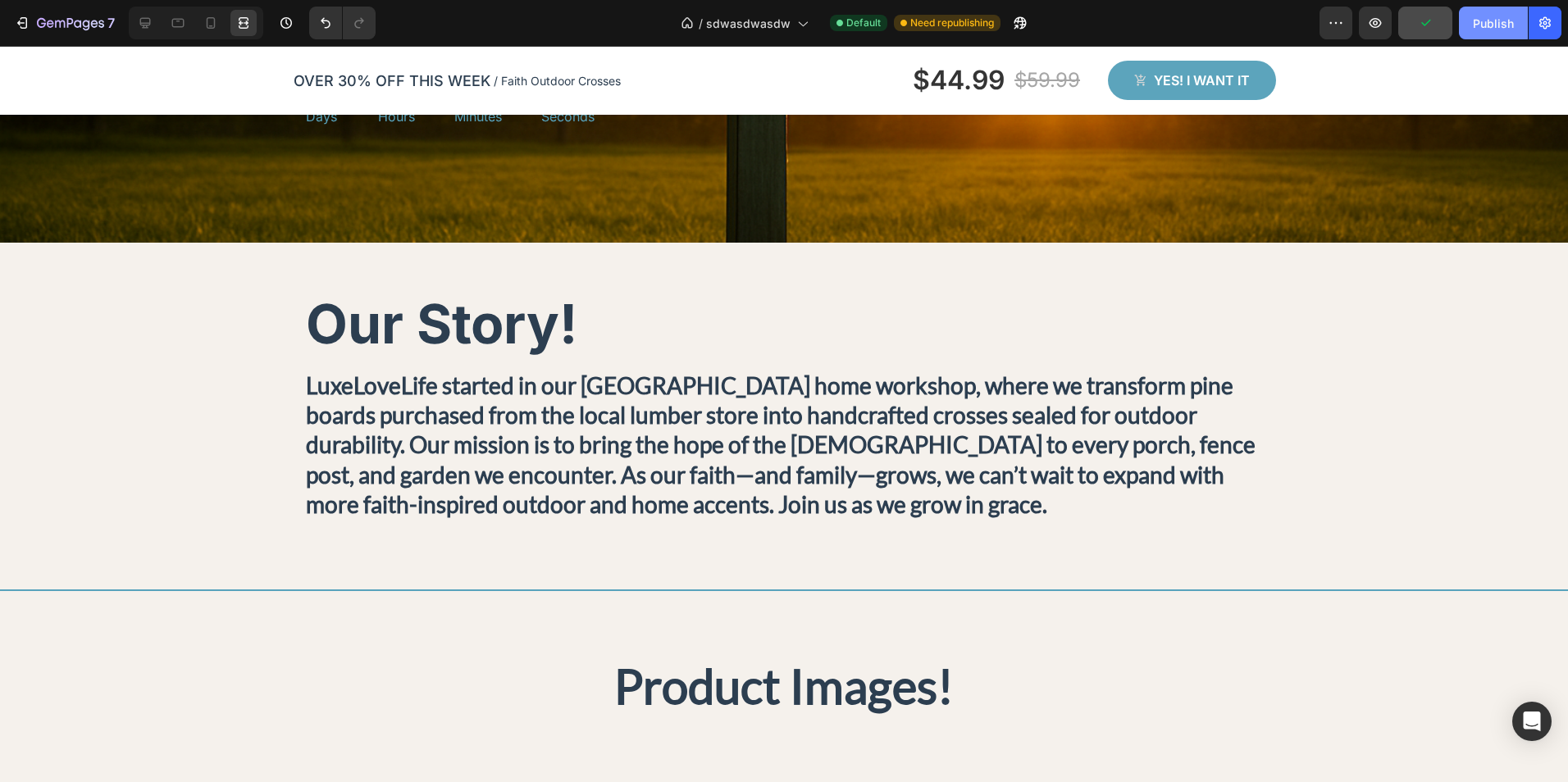
click at [1469, 24] on button "Publish" at bounding box center [1494, 23] width 69 height 32
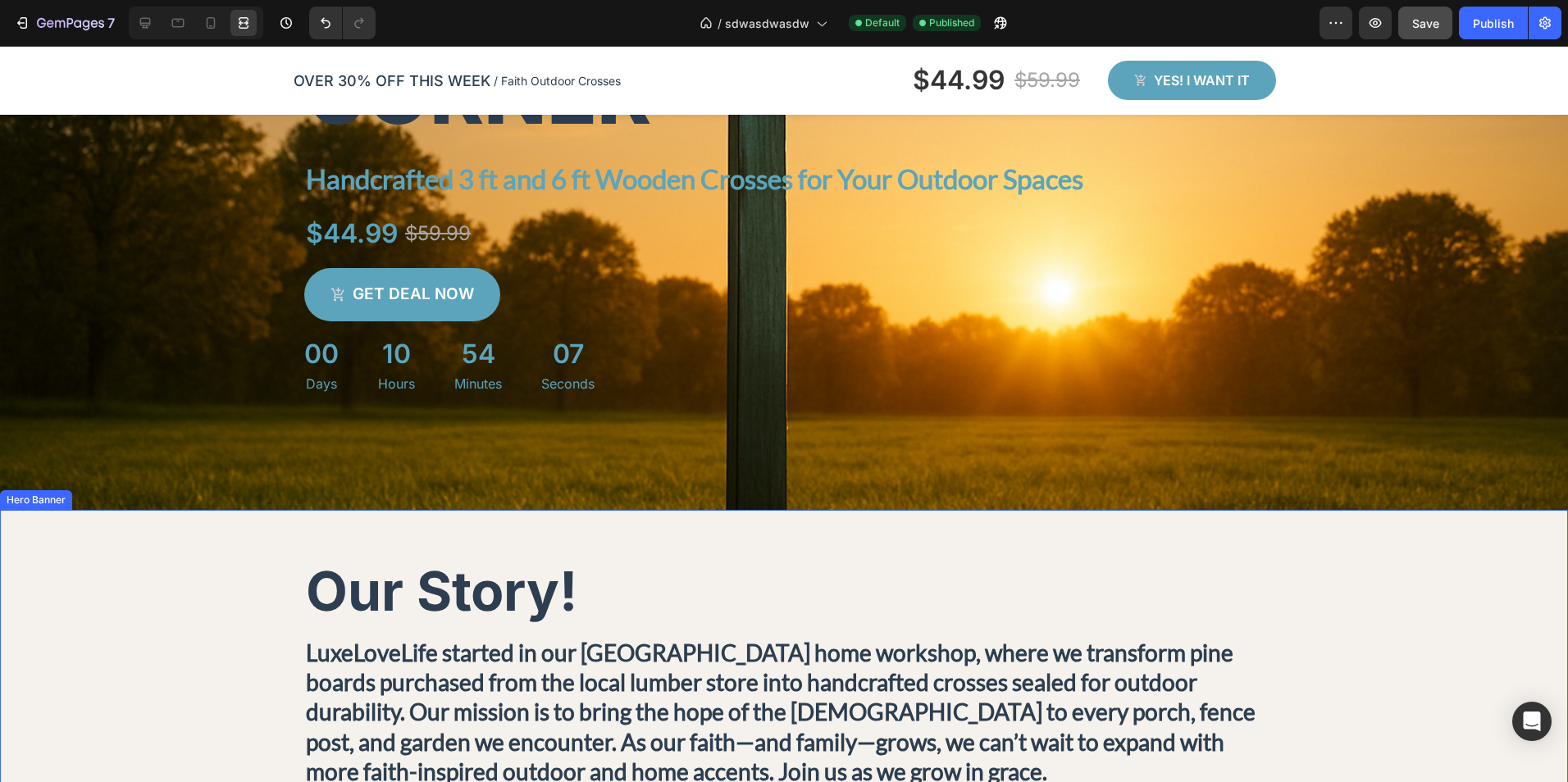
scroll to position [275, 0]
